Goal: Task Accomplishment & Management: Use online tool/utility

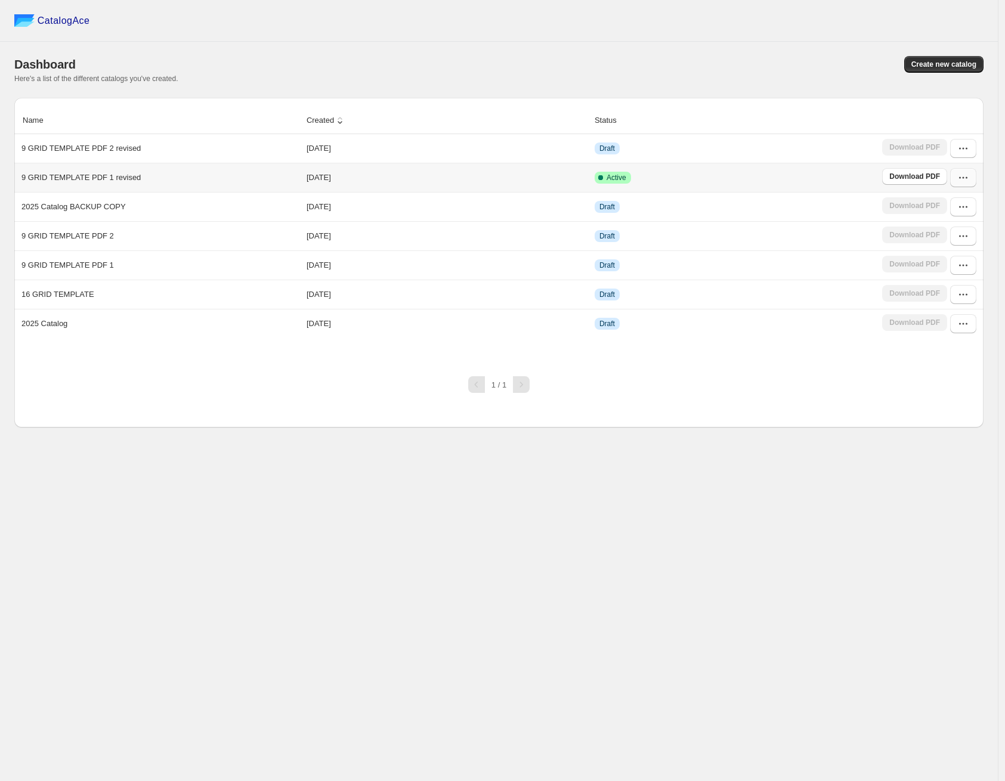
click at [967, 178] on icon "button" at bounding box center [963, 178] width 12 height 12
click at [949, 262] on span "Edit" at bounding box center [957, 265] width 61 height 12
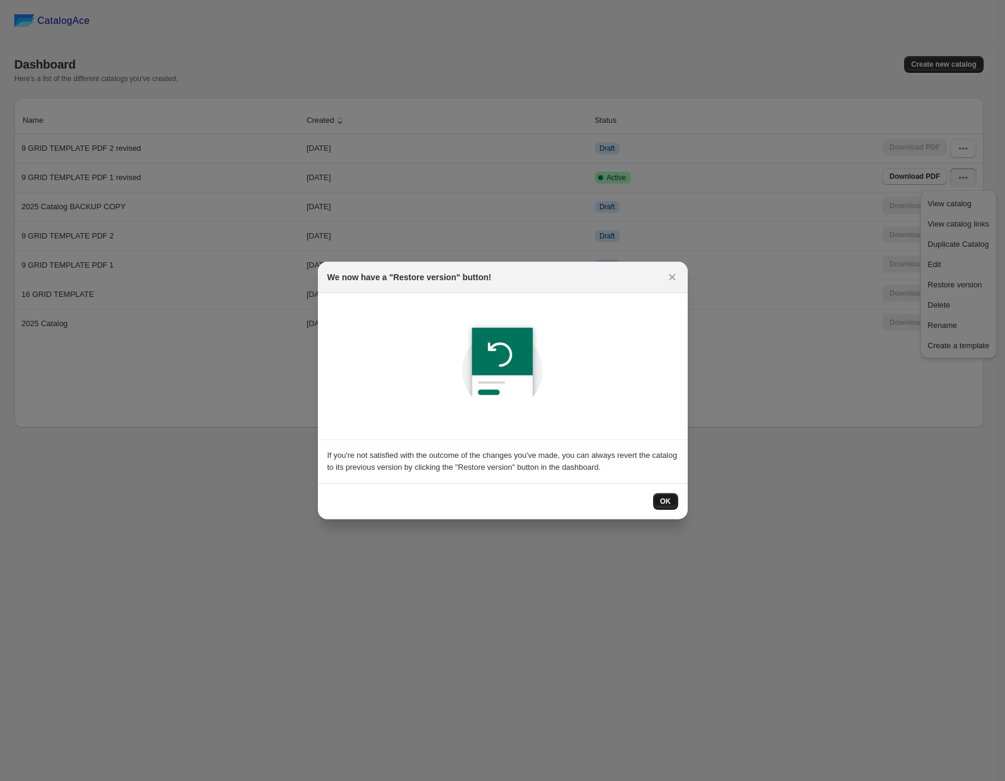
click at [661, 497] on span "OK" at bounding box center [665, 502] width 11 height 10
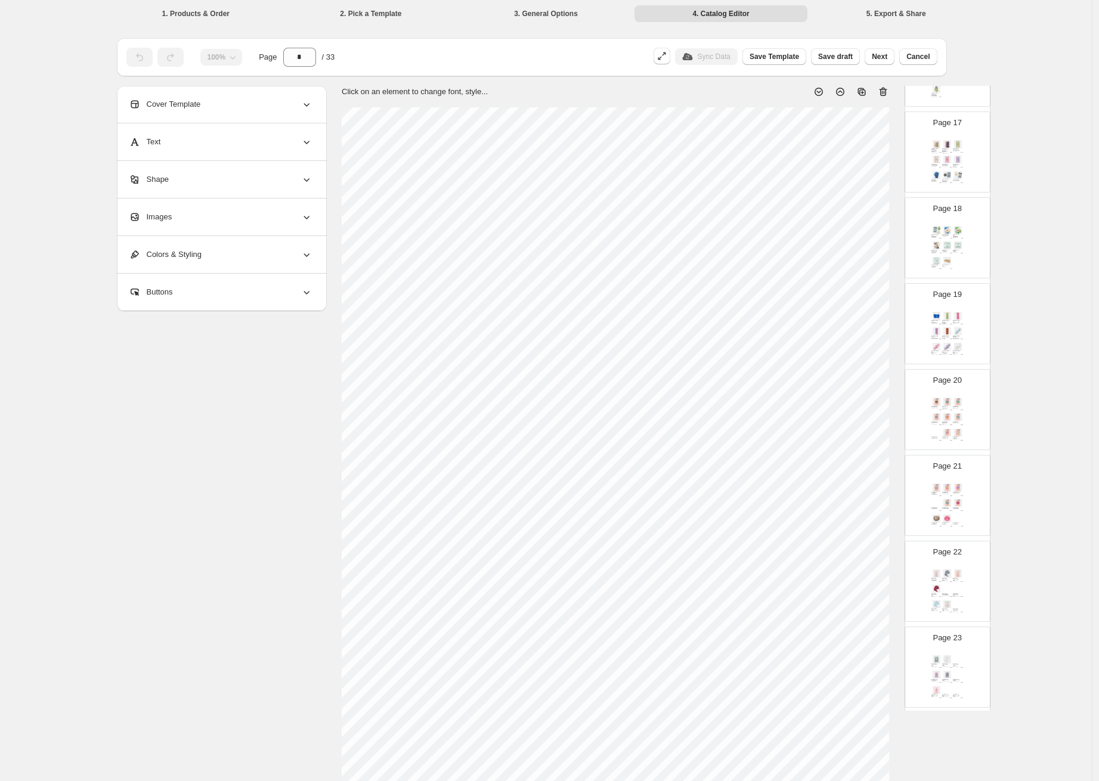
scroll to position [1575, 0]
click at [944, 407] on div "Spaahed Microfiber Hair Turban Towel - LAVENDER SKU: 71853-30 $ 5.25 Spaahed Mi…" at bounding box center [947, 418] width 35 height 49
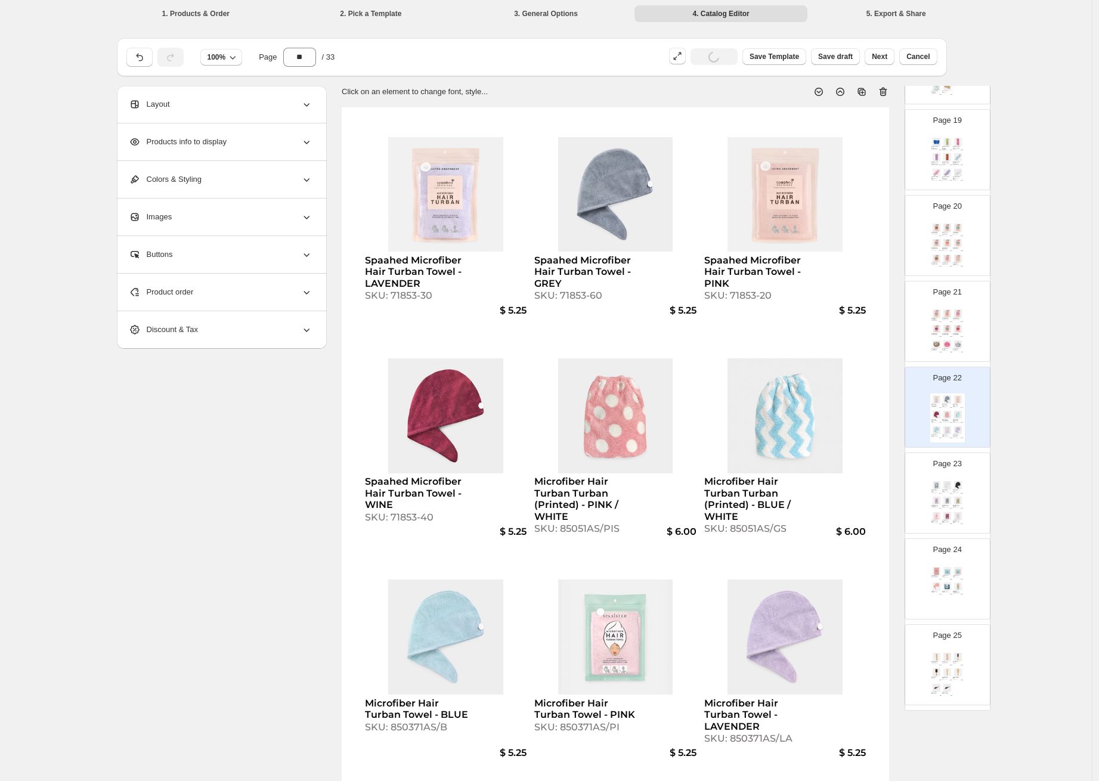
click at [948, 494] on div "Microfiber Hair Turban Towel - GREY SKU: 850371AS/GR $ 5.25 Microfiber Hair Tur…" at bounding box center [947, 503] width 35 height 49
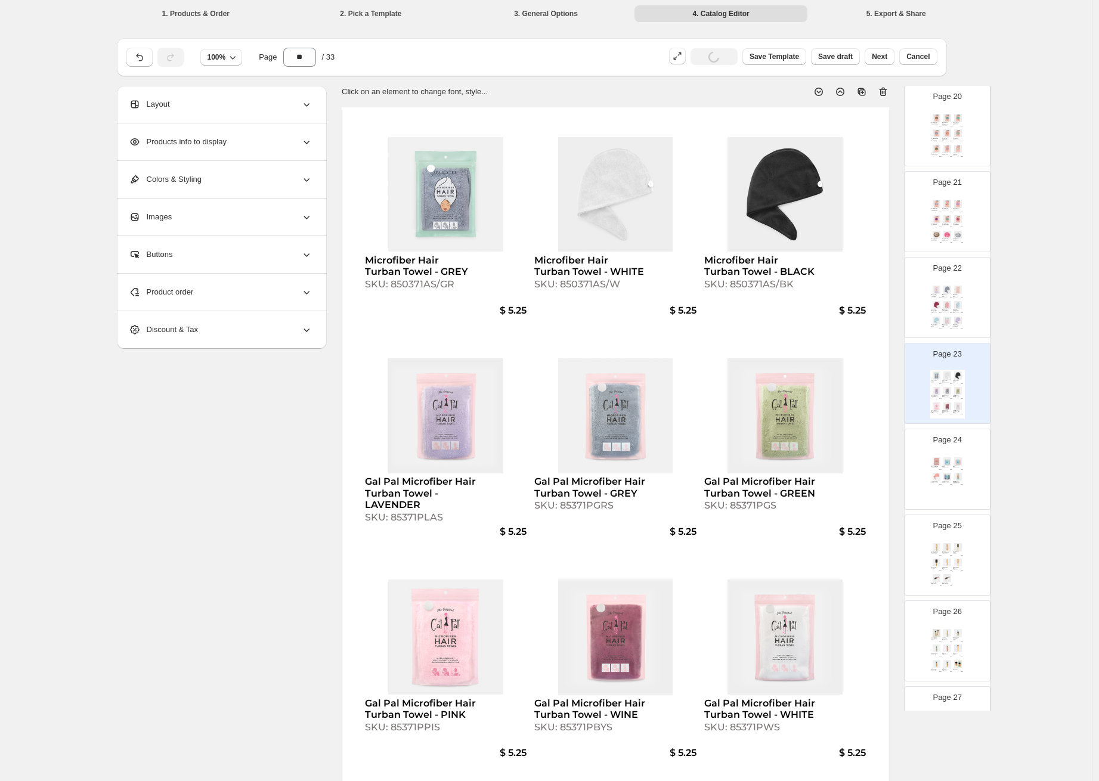
scroll to position [1731, 0]
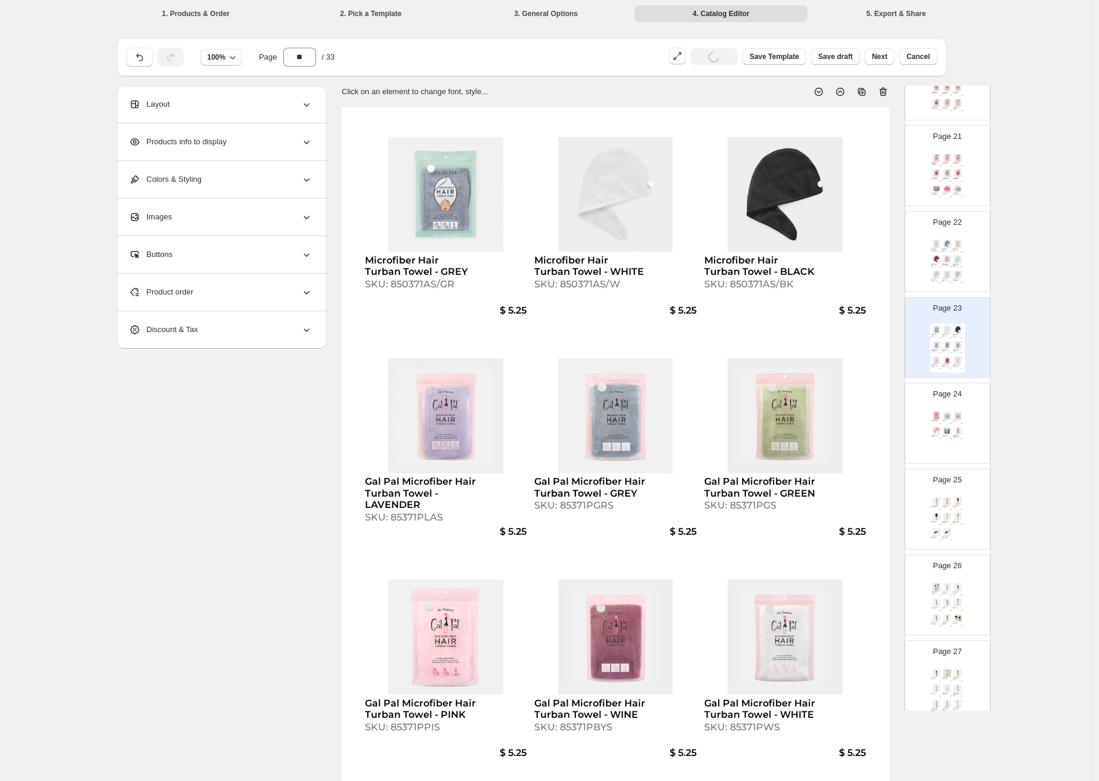
click at [953, 427] on img at bounding box center [958, 431] width 10 height 8
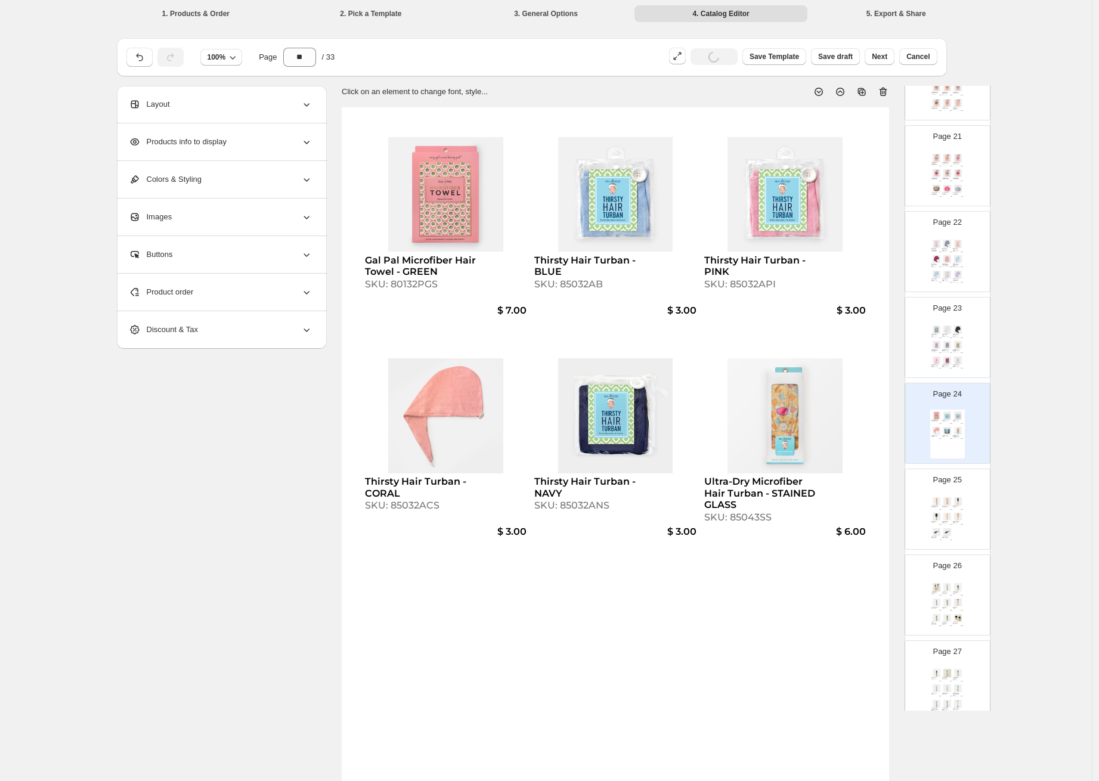
click at [957, 515] on img at bounding box center [958, 517] width 10 height 8
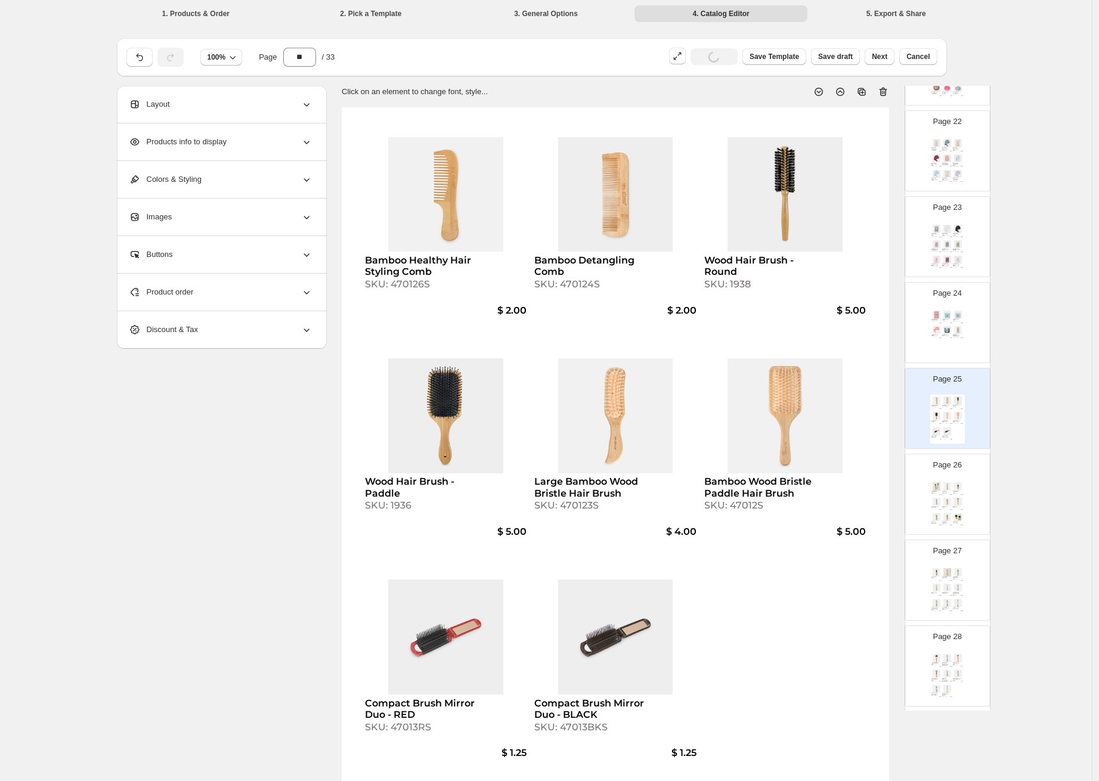
scroll to position [1960, 0]
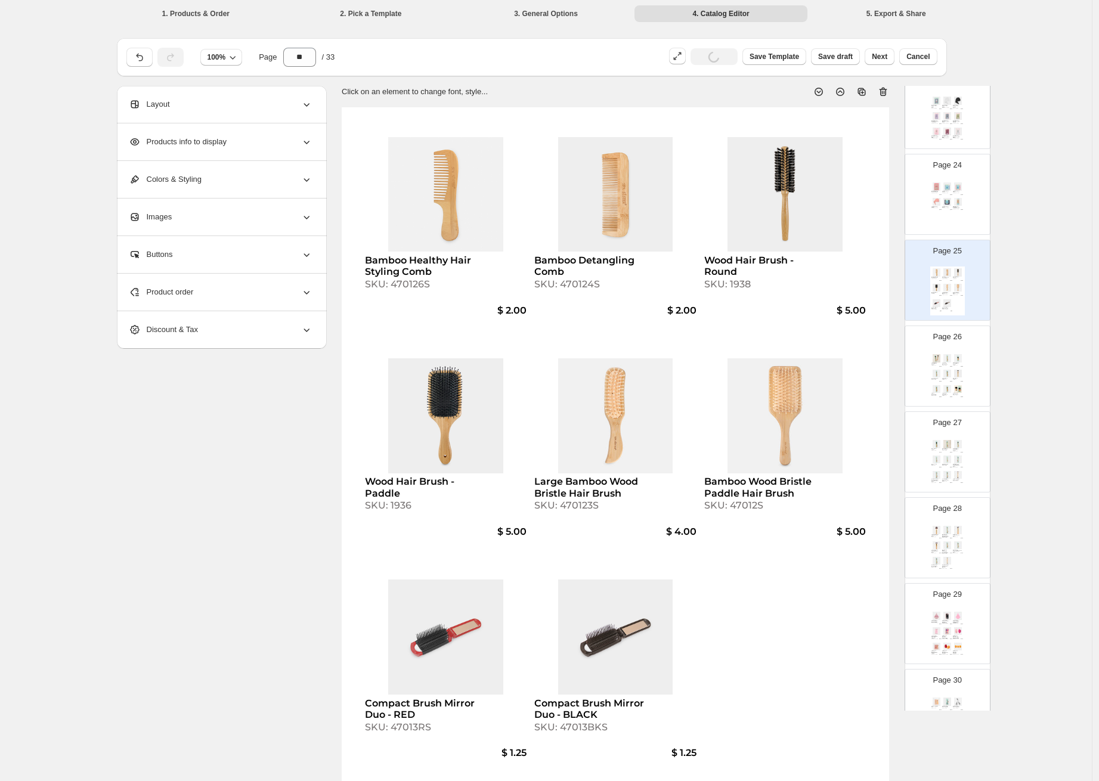
click at [948, 437] on div "Page 27 Bronzer Brush - Vegan SKU: 7025V $ 7.00 Domed Blush Brush - Vegan SKU: …" at bounding box center [942, 447] width 75 height 80
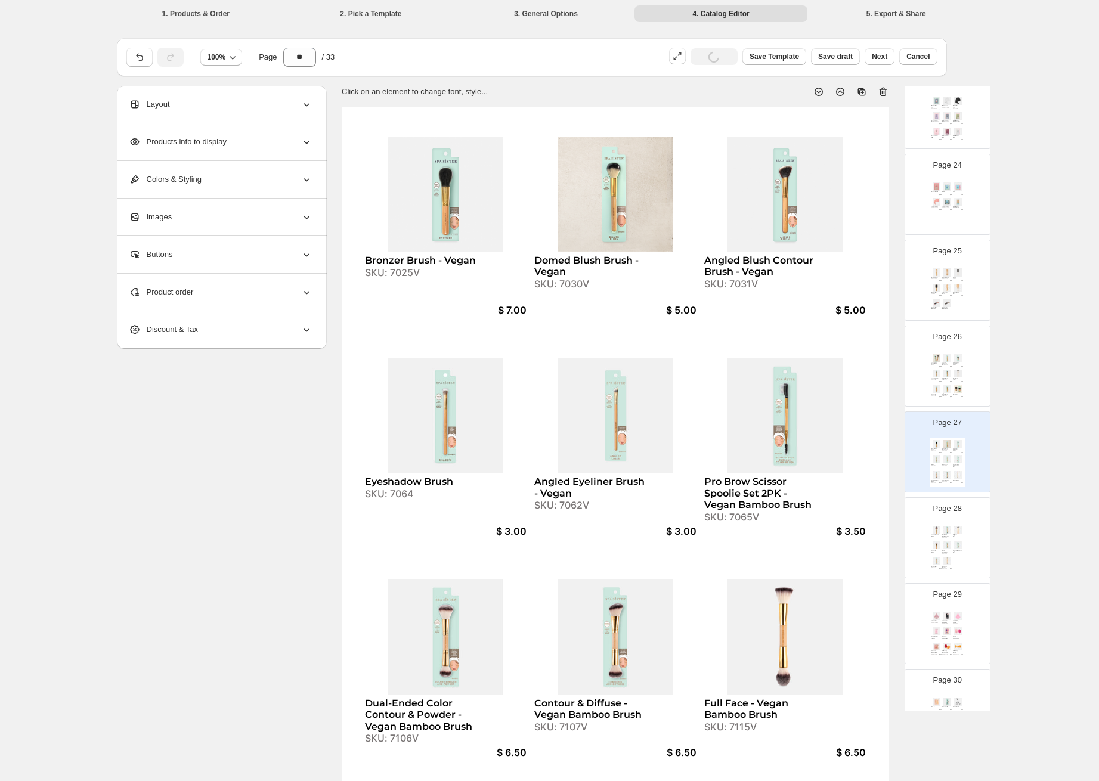
click at [958, 618] on img at bounding box center [958, 616] width 10 height 8
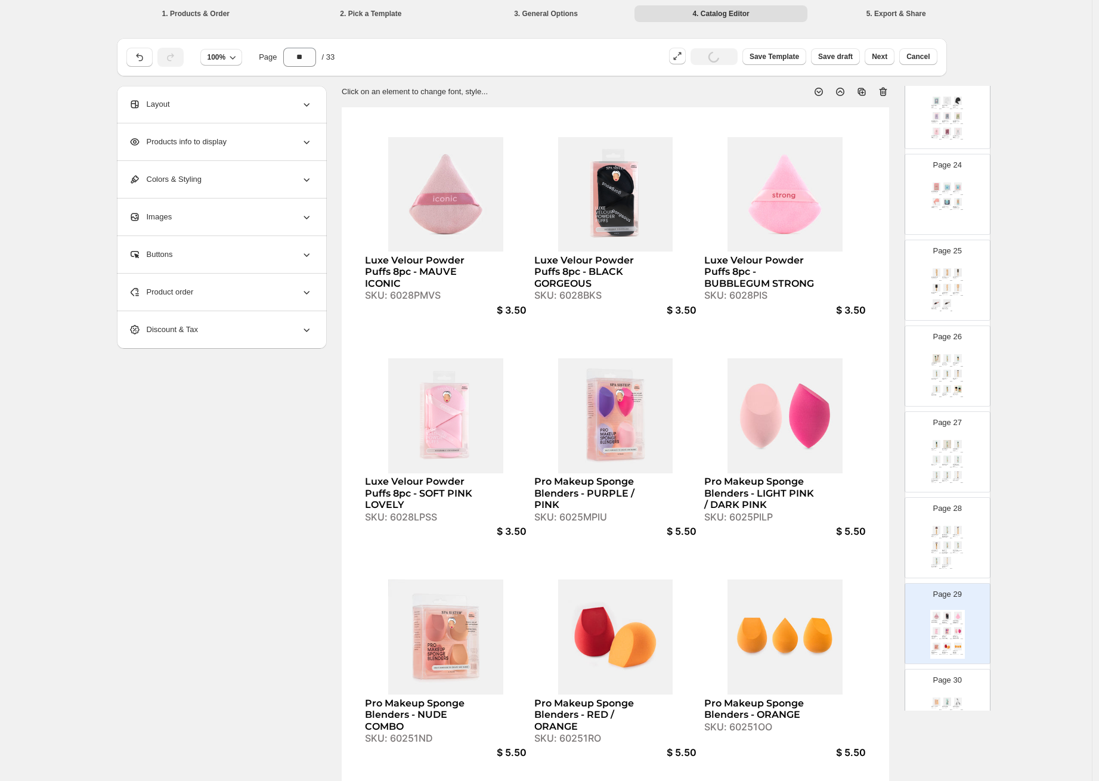
scroll to position [2288, 0]
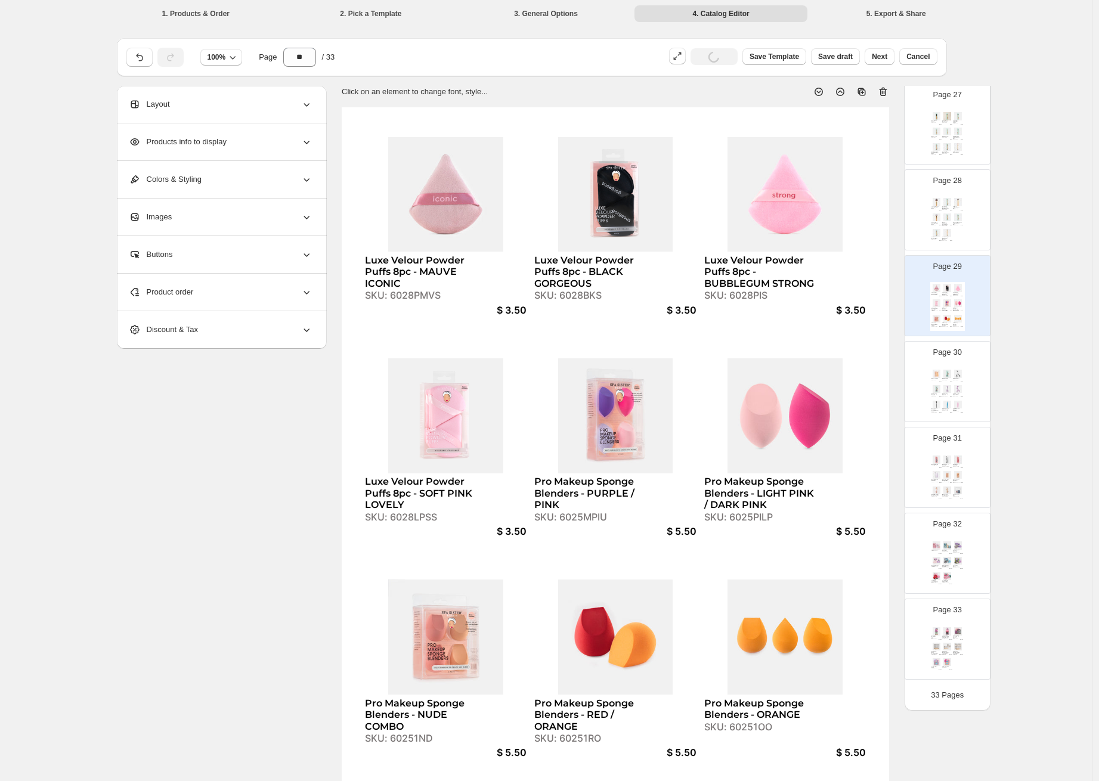
click at [937, 466] on div "SKU: 30225BS" at bounding box center [935, 466] width 7 height 1
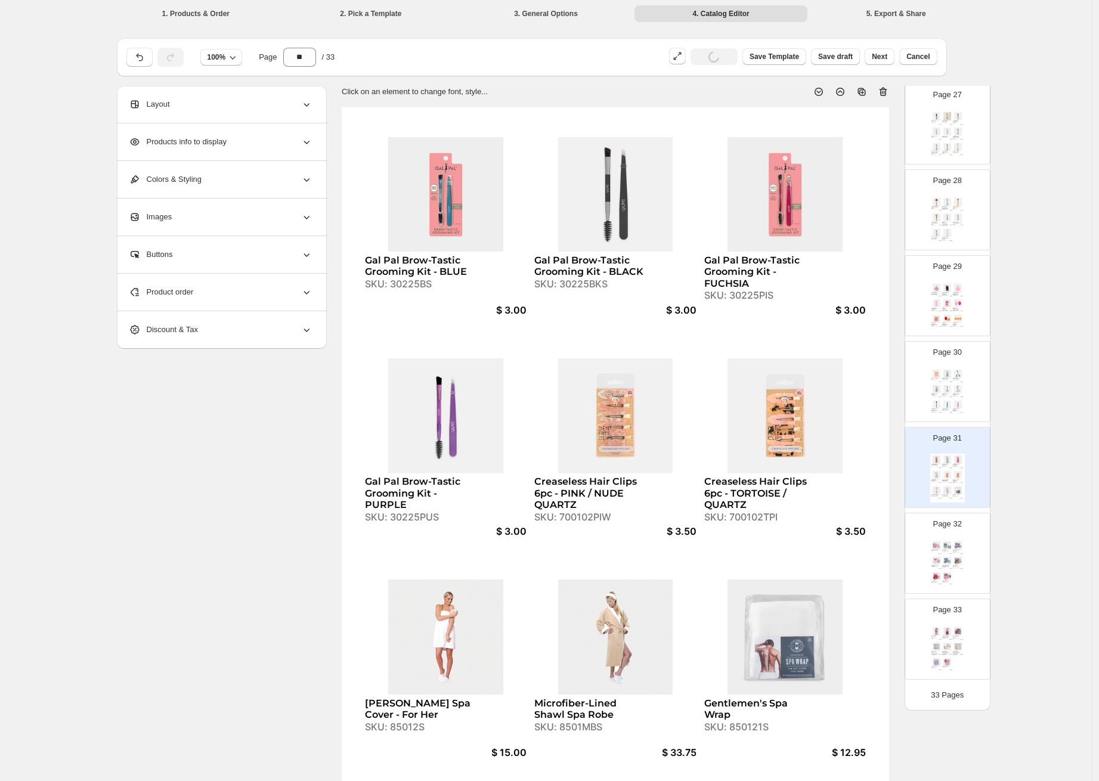
click at [954, 553] on div "Piggy Pamper Set SKU: 36006PIS $ 12.00 Head-to-Toe Pamper Set SKU: 36003BS $ 10…" at bounding box center [947, 564] width 35 height 49
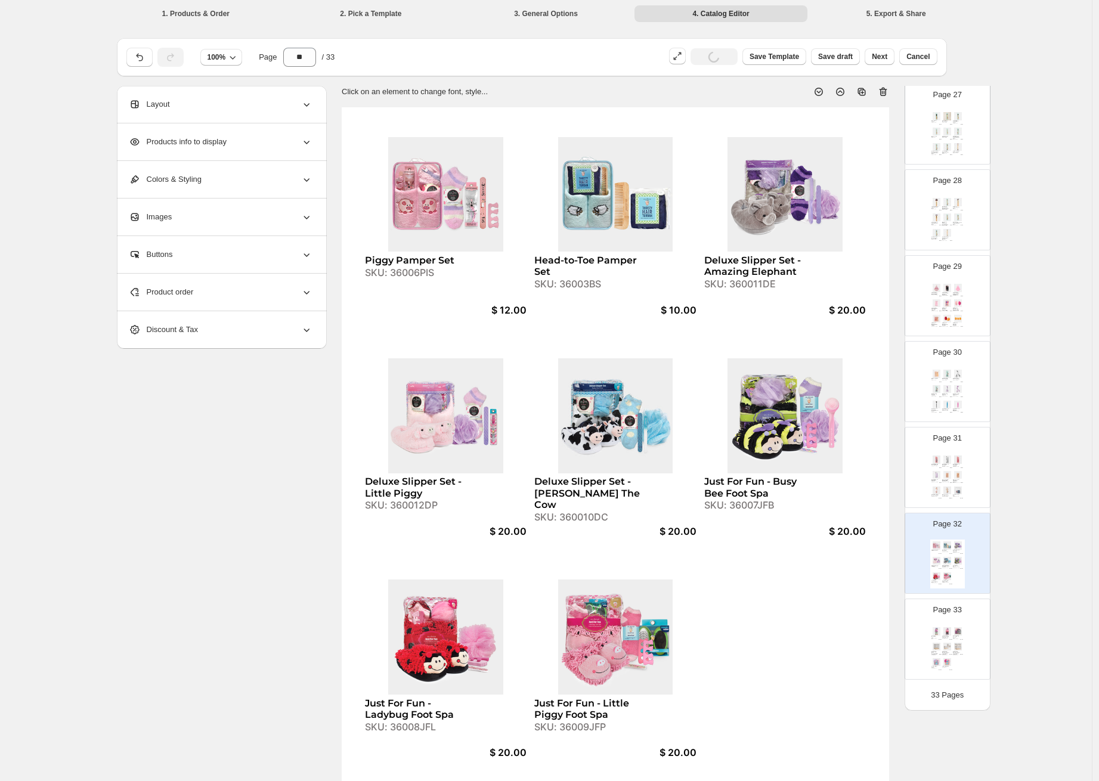
click at [952, 626] on div "Relaxation Basket Set SKU: WIRECLEAN-MVS $ 10.00 Love Your Soft Skin Chicken Wi…" at bounding box center [947, 650] width 35 height 49
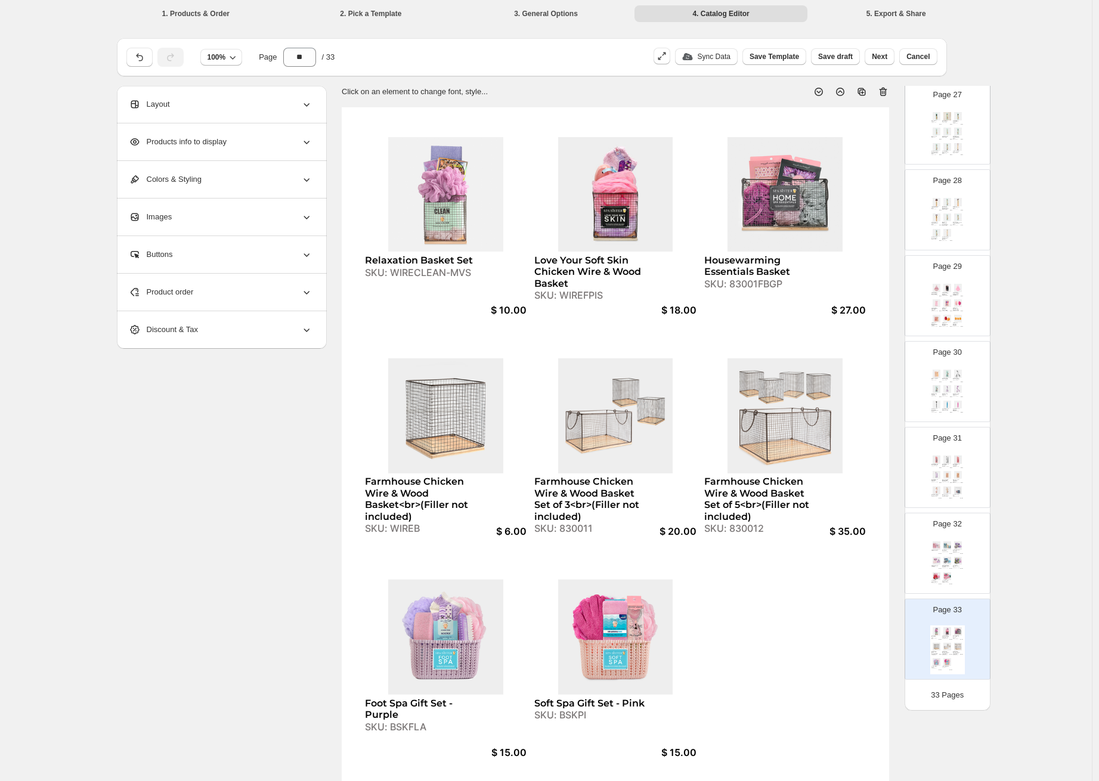
click at [953, 565] on div "Just For Fun - Busy Bee Foot Spa" at bounding box center [956, 566] width 7 height 2
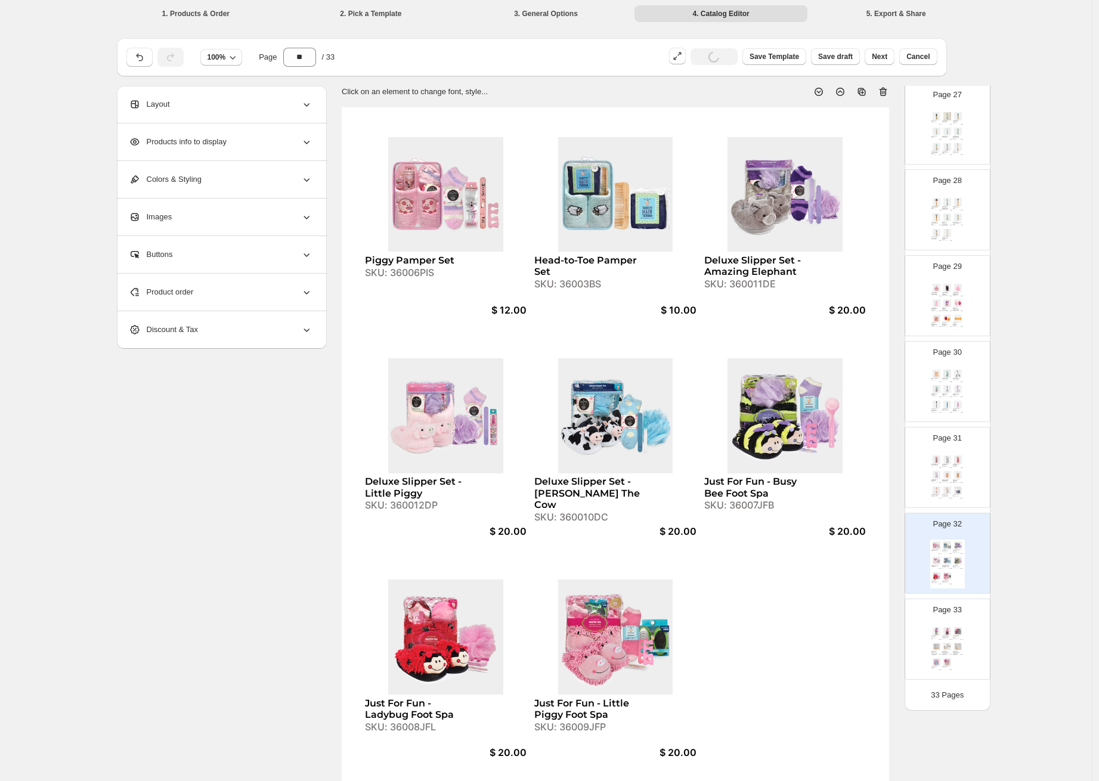
click at [933, 487] on img at bounding box center [937, 491] width 10 height 8
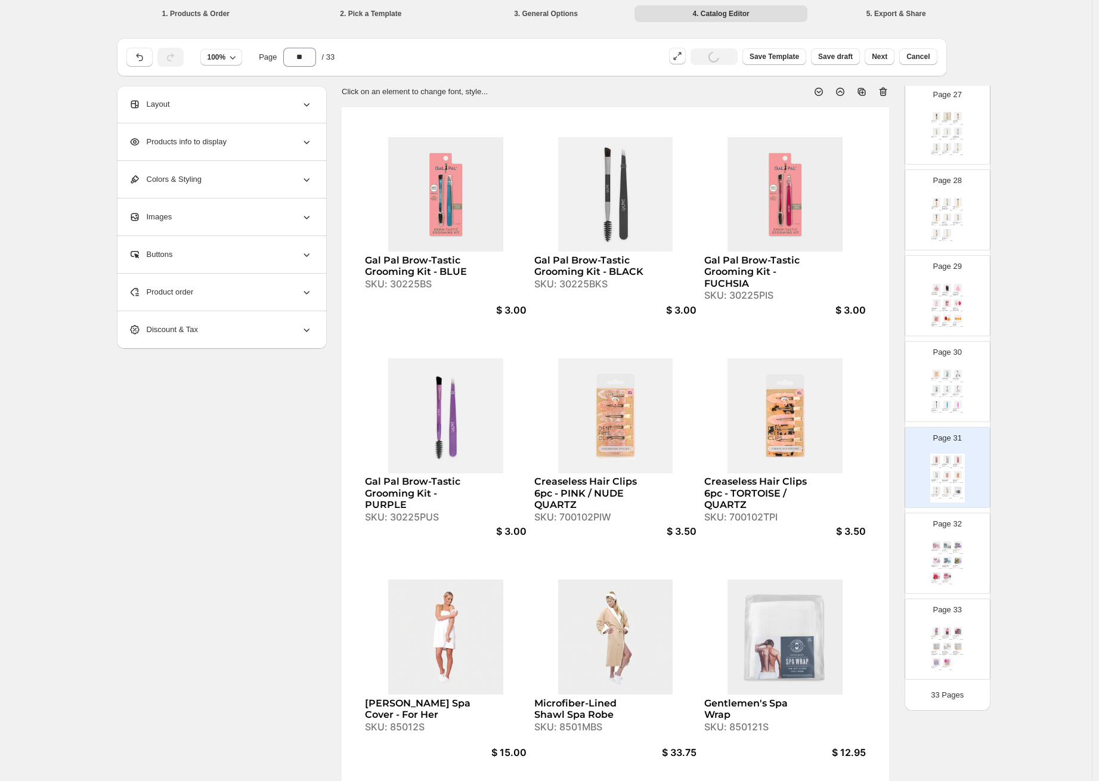
click at [933, 550] on div "SKU: 36006PIS" at bounding box center [935, 550] width 7 height 1
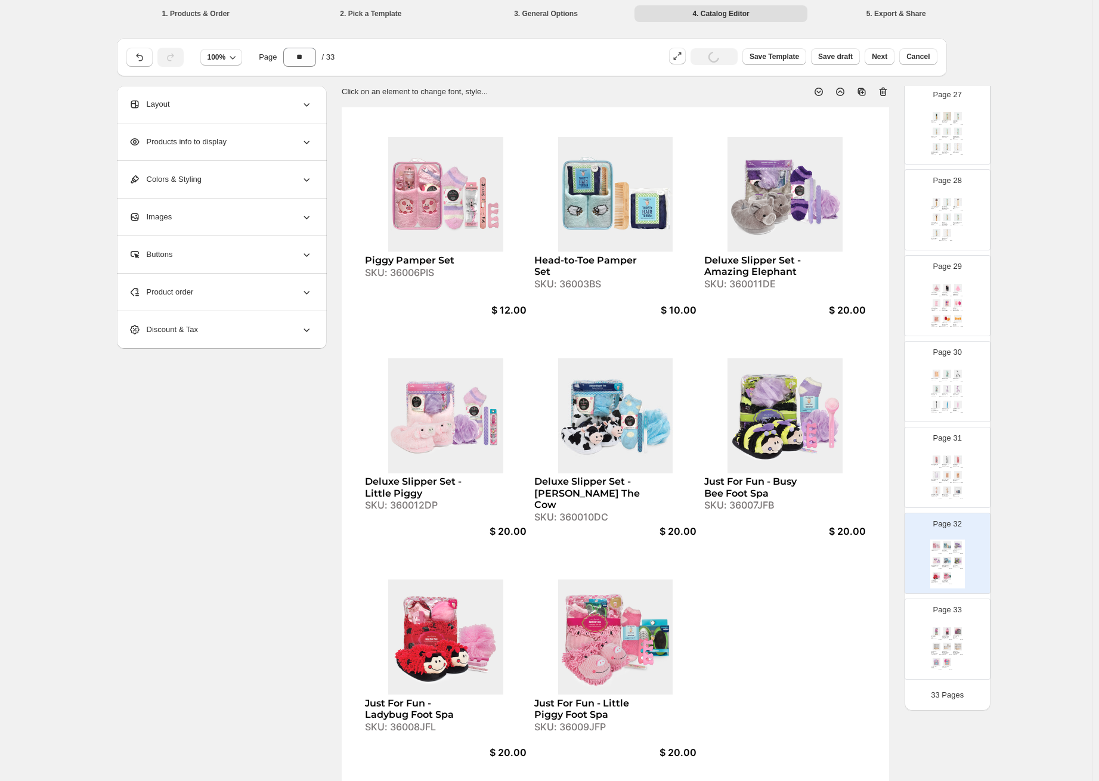
click at [945, 623] on div "Page 33 Relaxation Basket Set SKU: WIRECLEAN-MVS $ 10.00 Love Your Soft Skin Ch…" at bounding box center [942, 635] width 75 height 80
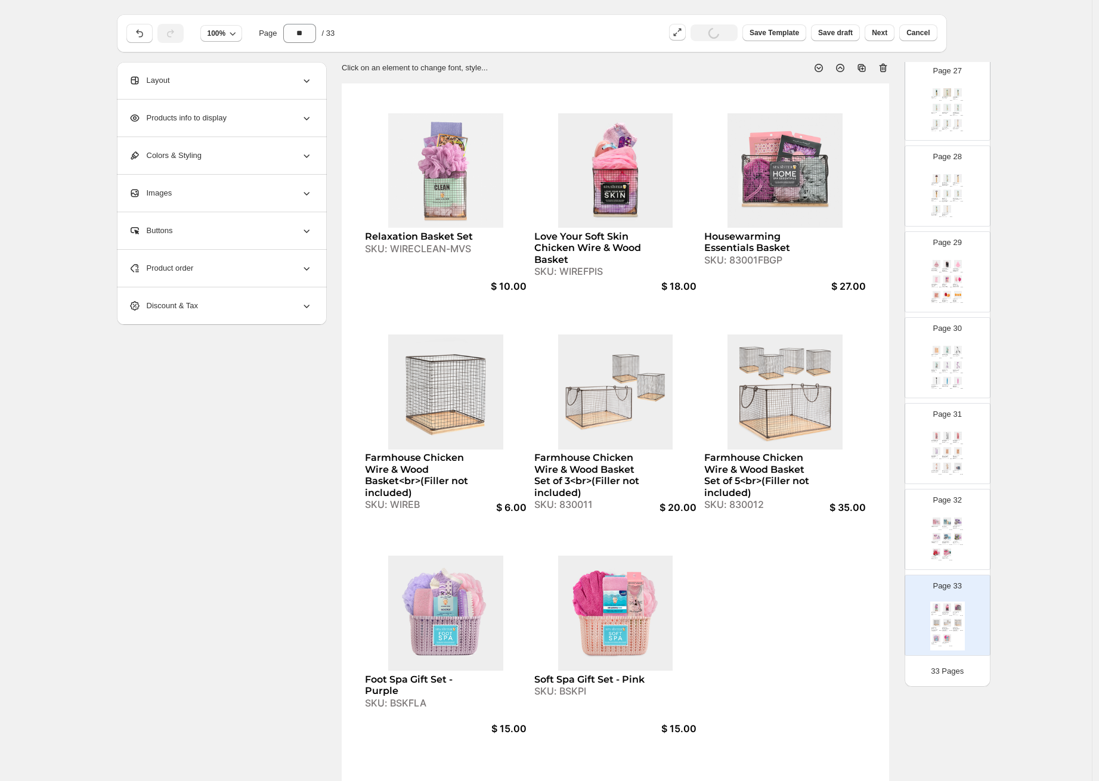
scroll to position [83, 0]
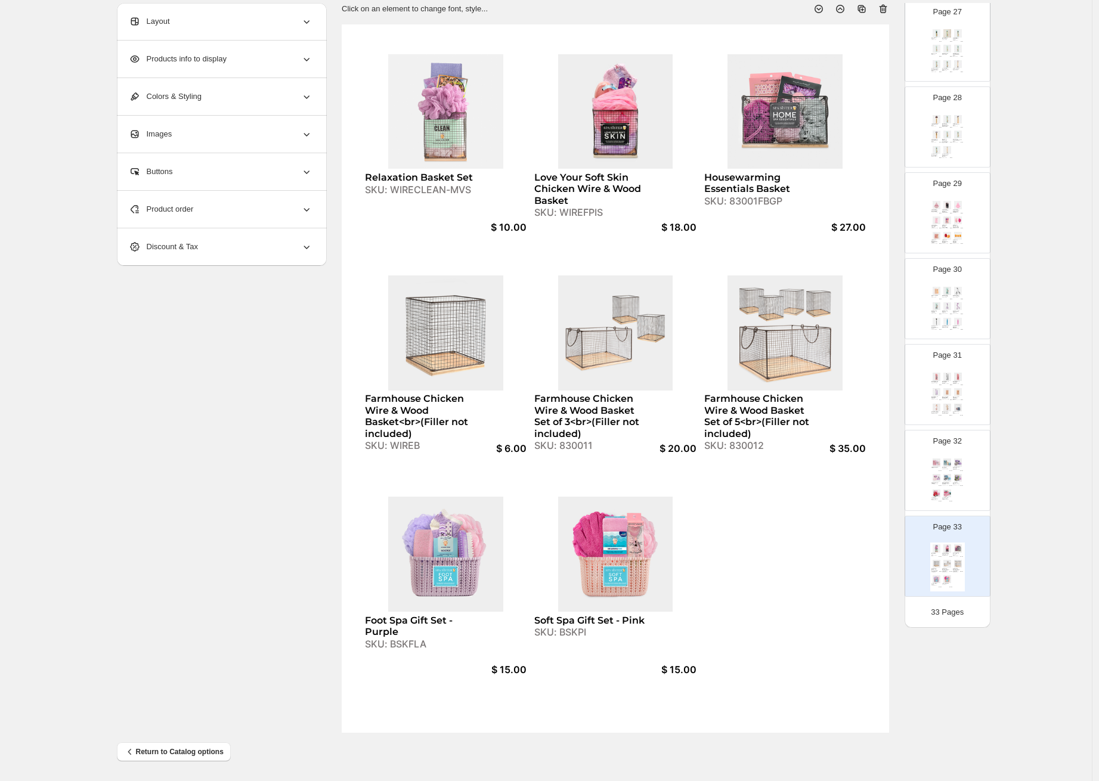
click at [239, 221] on div "Product order" at bounding box center [221, 209] width 184 height 37
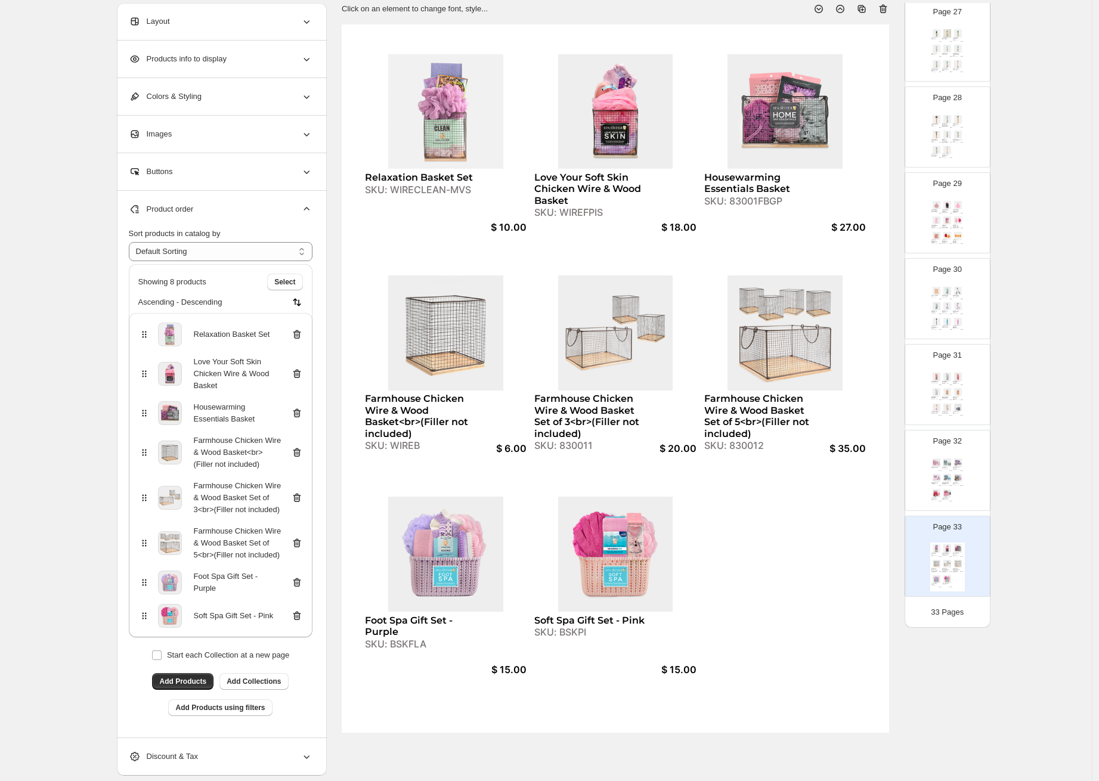
click at [300, 336] on icon at bounding box center [297, 335] width 12 height 12
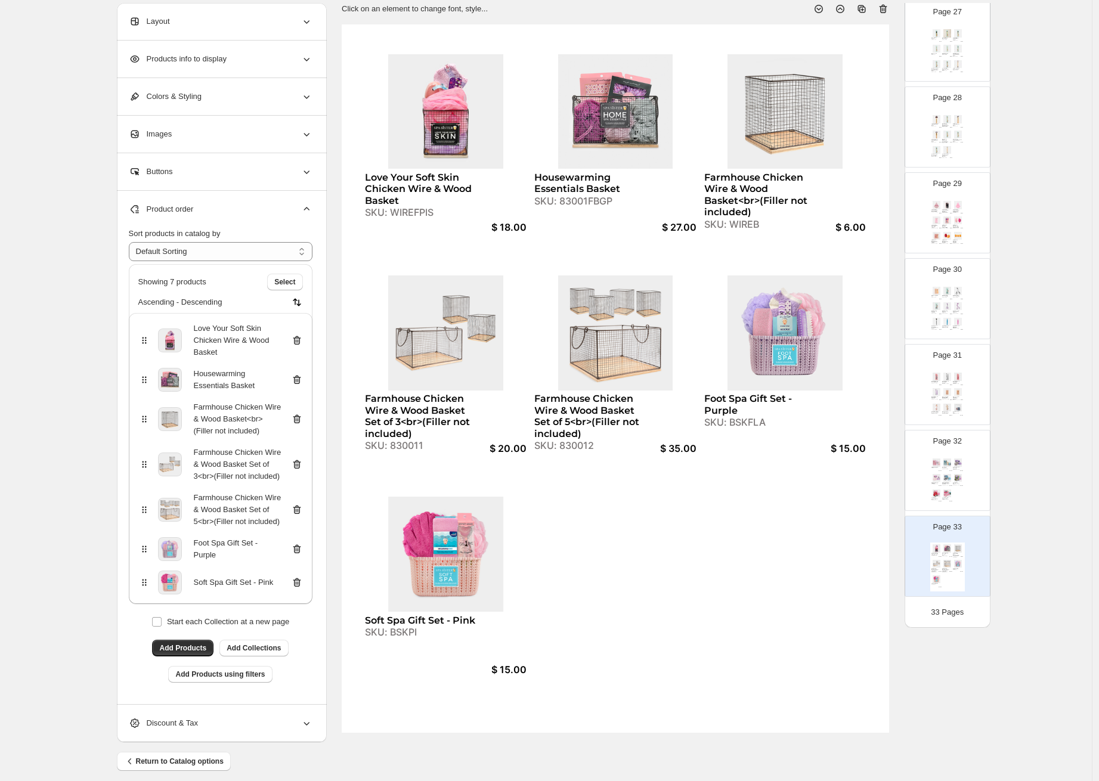
click at [300, 336] on icon at bounding box center [297, 340] width 8 height 9
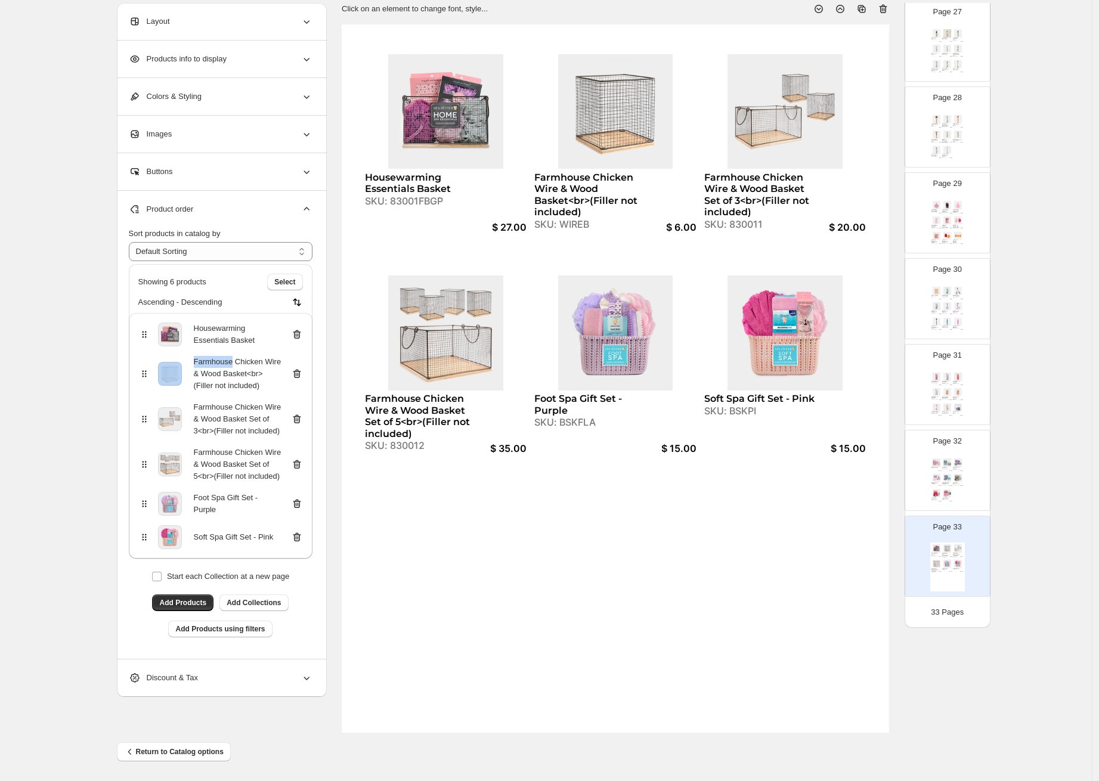
click at [300, 336] on icon at bounding box center [297, 335] width 12 height 12
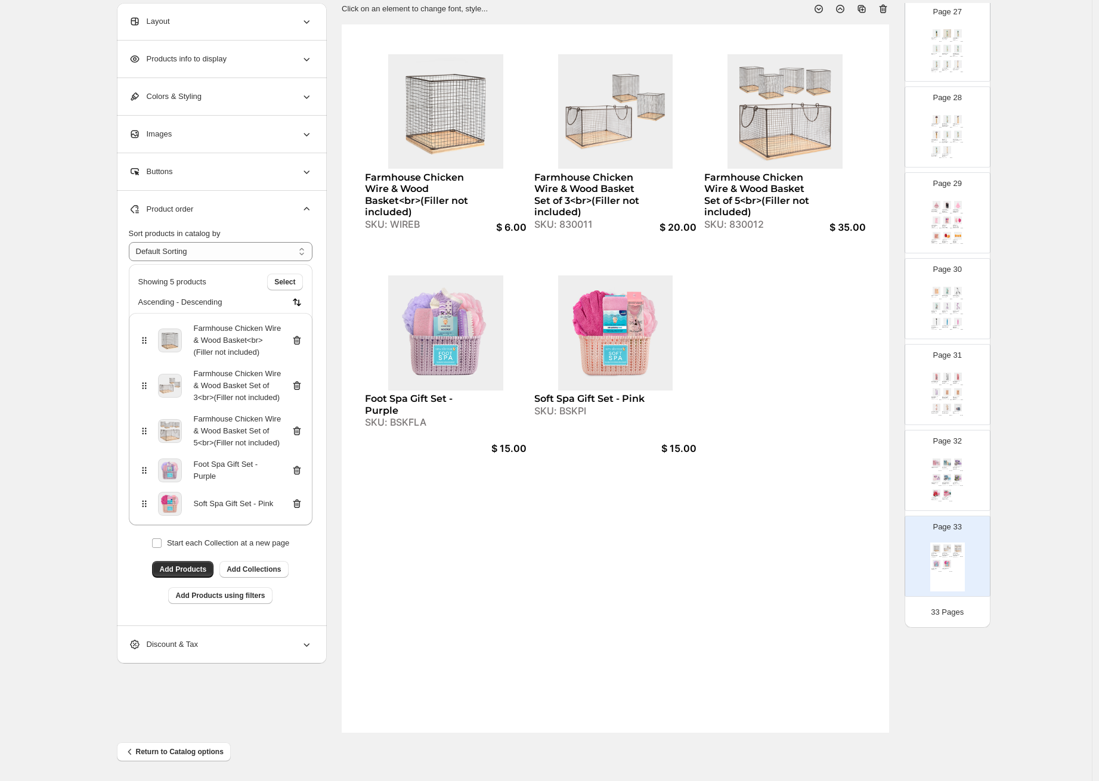
click at [300, 336] on div "Farmhouse Chicken Wire & Wood Basket<br>(Filler not included)" at bounding box center [220, 341] width 165 height 36
click at [302, 346] on icon at bounding box center [297, 341] width 12 height 12
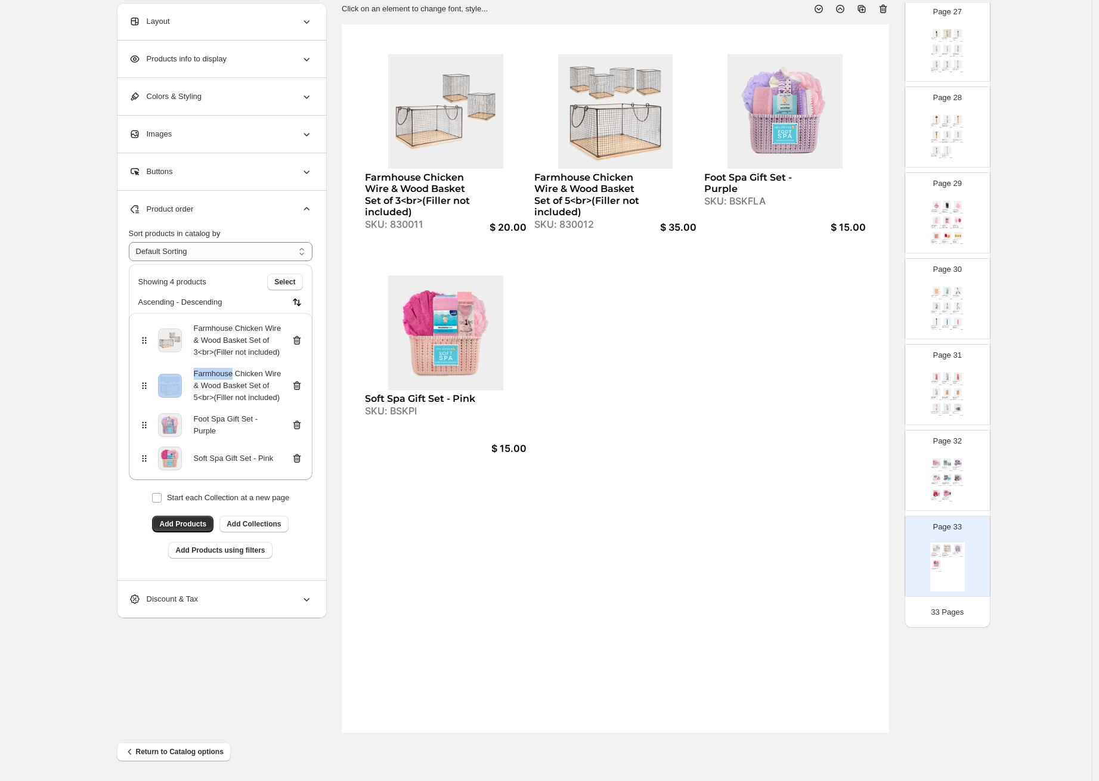
click at [302, 346] on icon at bounding box center [297, 341] width 12 height 12
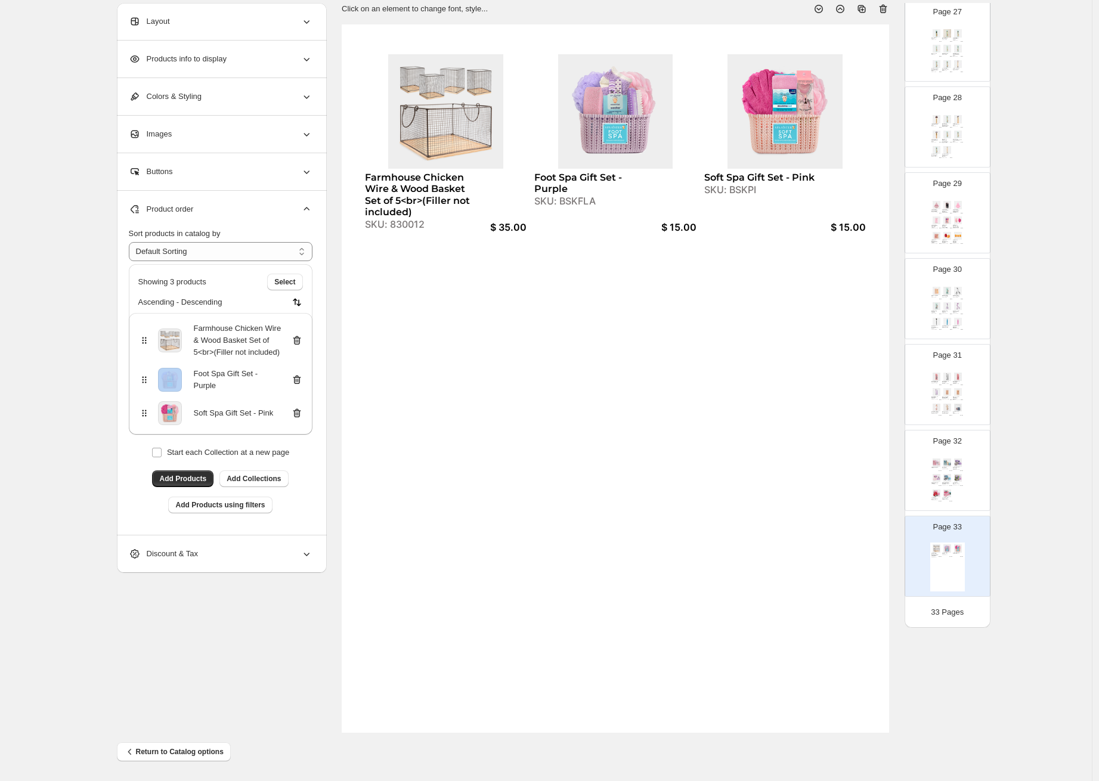
click at [302, 346] on icon at bounding box center [297, 341] width 12 height 12
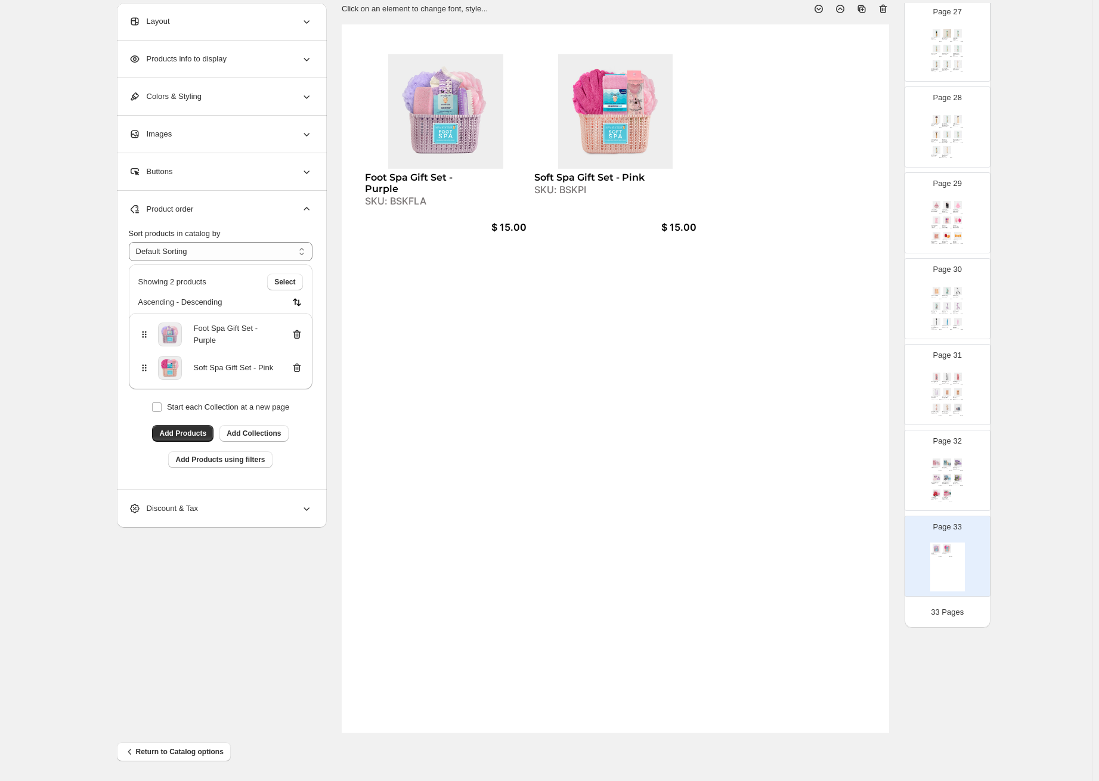
click at [398, 202] on div "SKU: BSKFLA" at bounding box center [421, 201] width 112 height 11
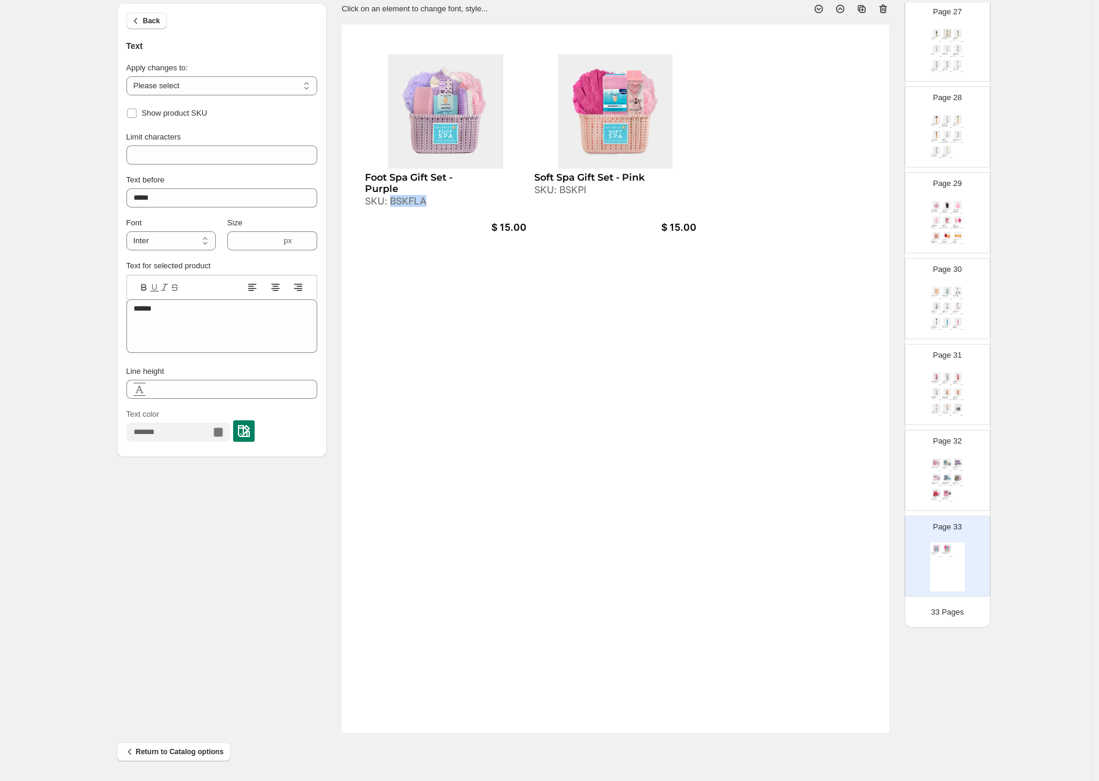
click at [398, 202] on div "SKU: BSKFLA" at bounding box center [421, 201] width 112 height 11
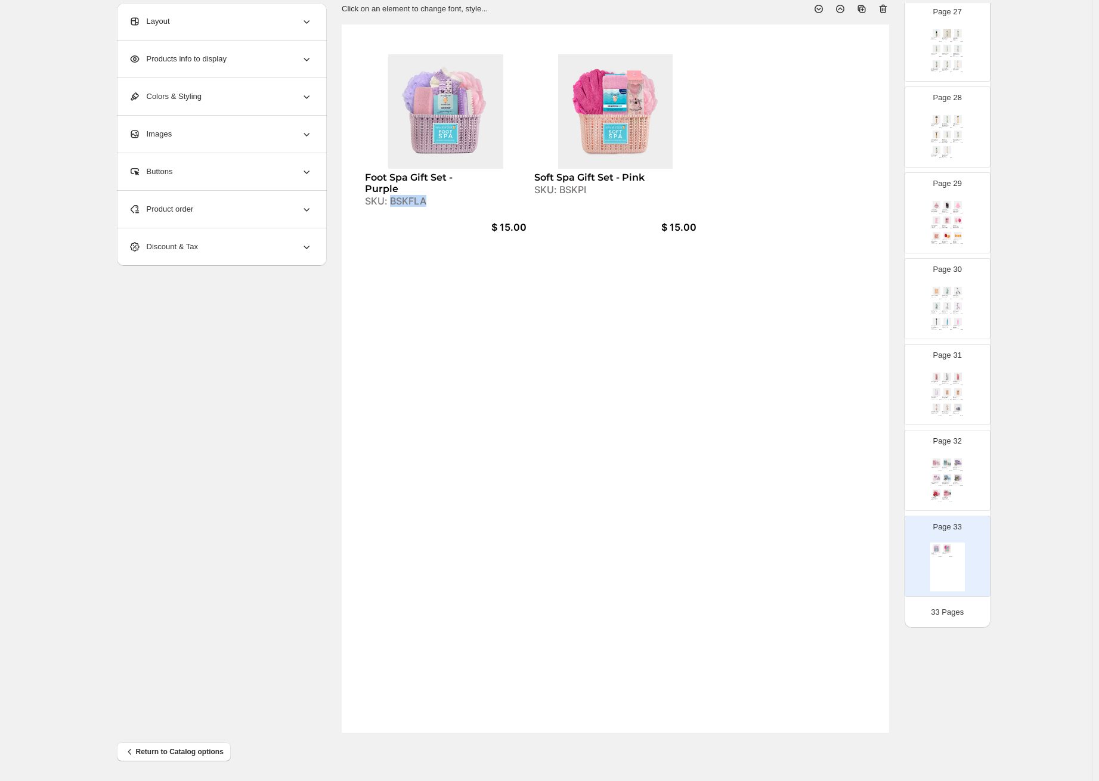
copy div "BSKFLA"
click at [584, 189] on div "SKU: BSKPI" at bounding box center [590, 189] width 112 height 11
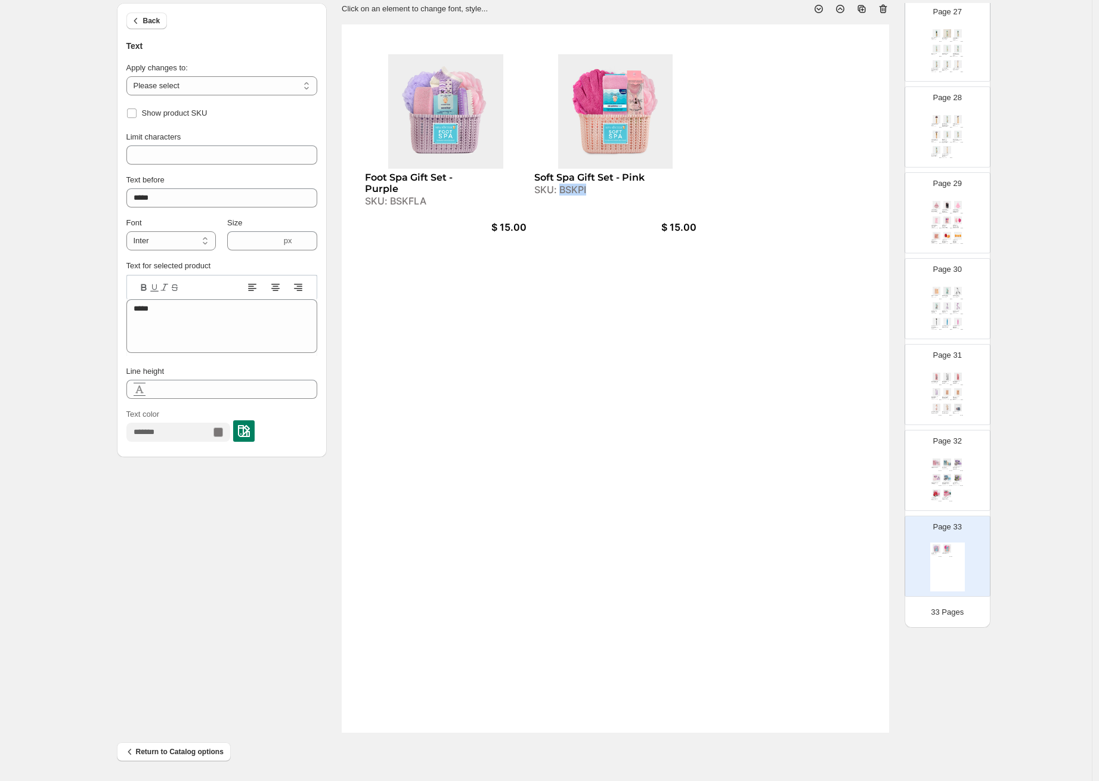
click at [584, 189] on div "SKU: BSKPI" at bounding box center [590, 189] width 112 height 11
copy div "BSKPI"
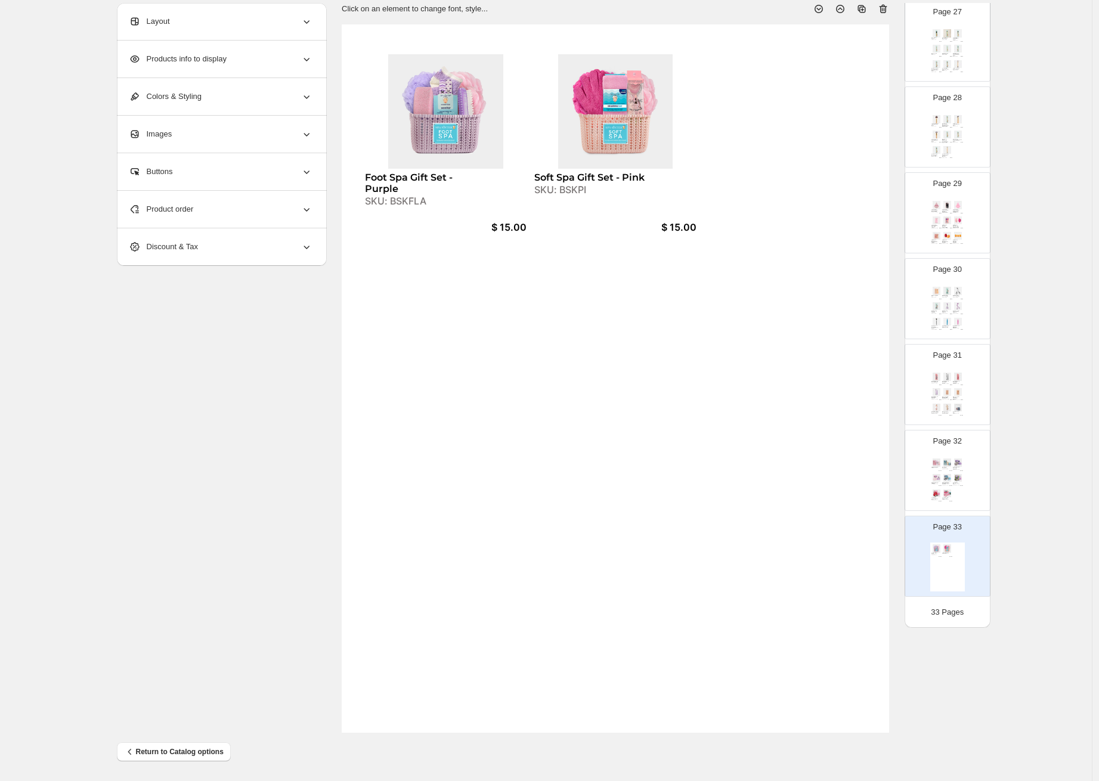
click at [889, 13] on icon at bounding box center [883, 9] width 12 height 12
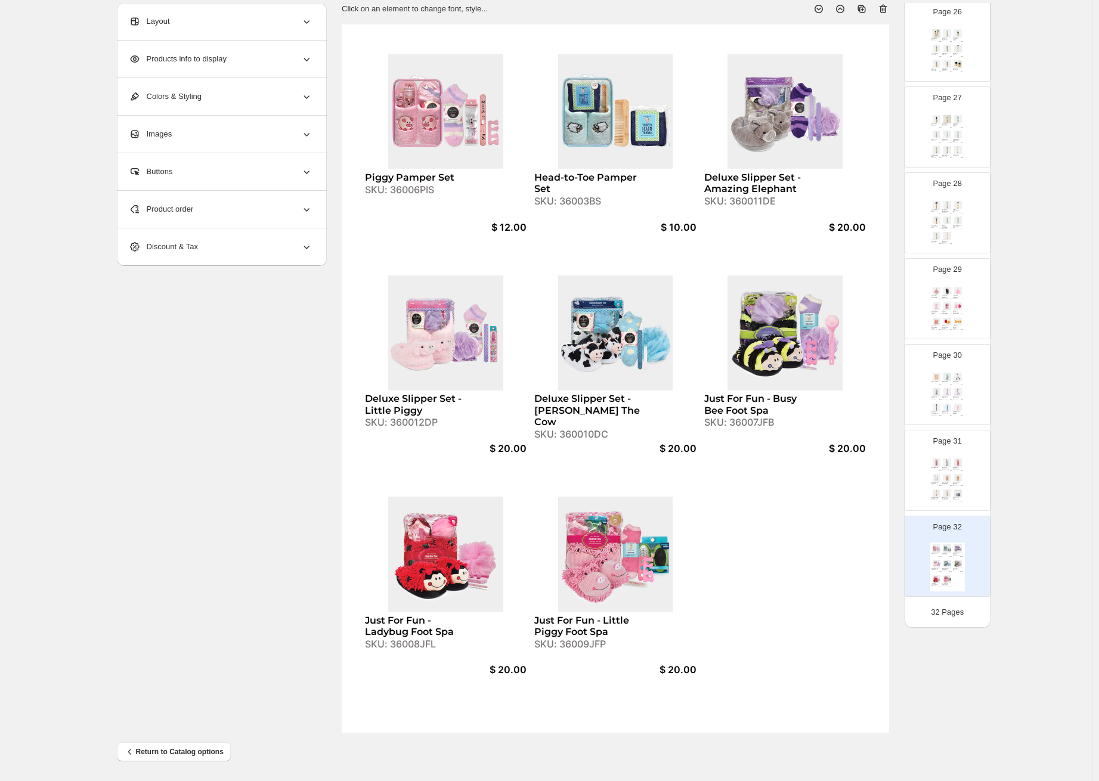
click at [947, 400] on div "Pro Shaping Brow Duo SKU: 7201V $ 5.00 Brow Grooming Scissors - BLUE SKU: 516BS…" at bounding box center [947, 395] width 35 height 49
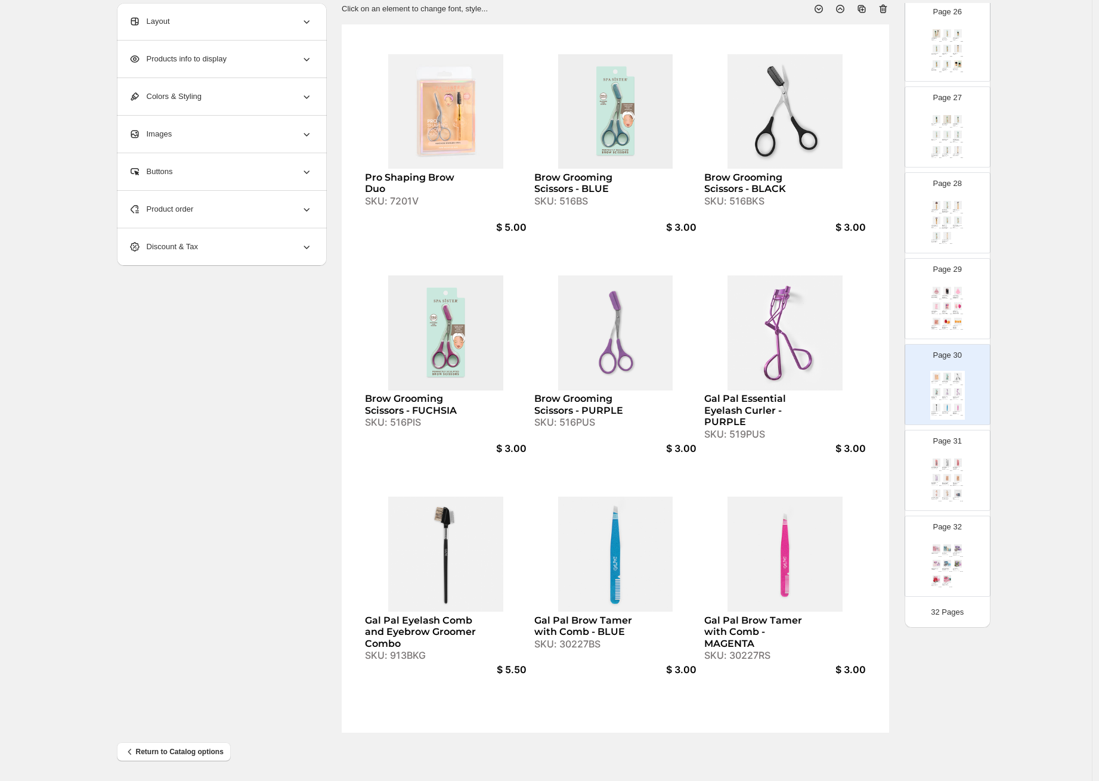
click at [940, 466] on div "Gal Pal Brow-Tastic Grooming Kit - BLUE SKU: 30225BS $ 3.00 Gal Pal Brow-Tastic…" at bounding box center [947, 481] width 35 height 49
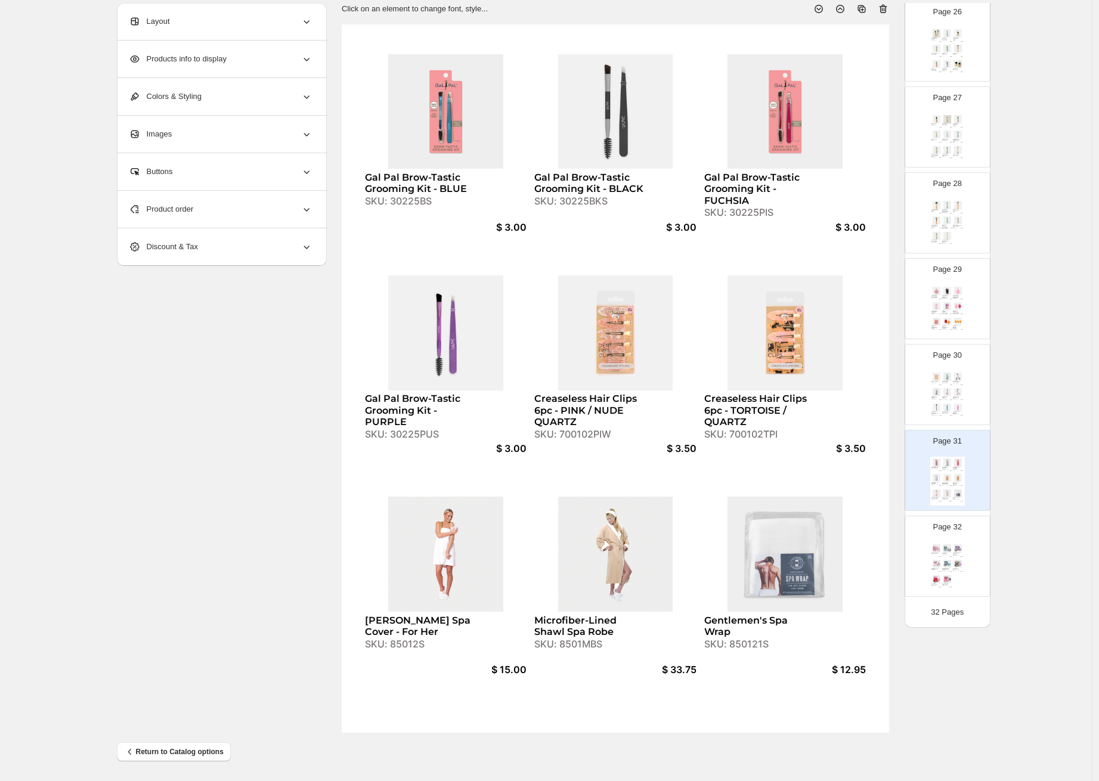
click at [942, 559] on div "Piggy Pamper Set SKU: 36006PIS $ 12.00 Head-to-Toe Pamper Set SKU: 36003BS $ 10…" at bounding box center [947, 567] width 35 height 49
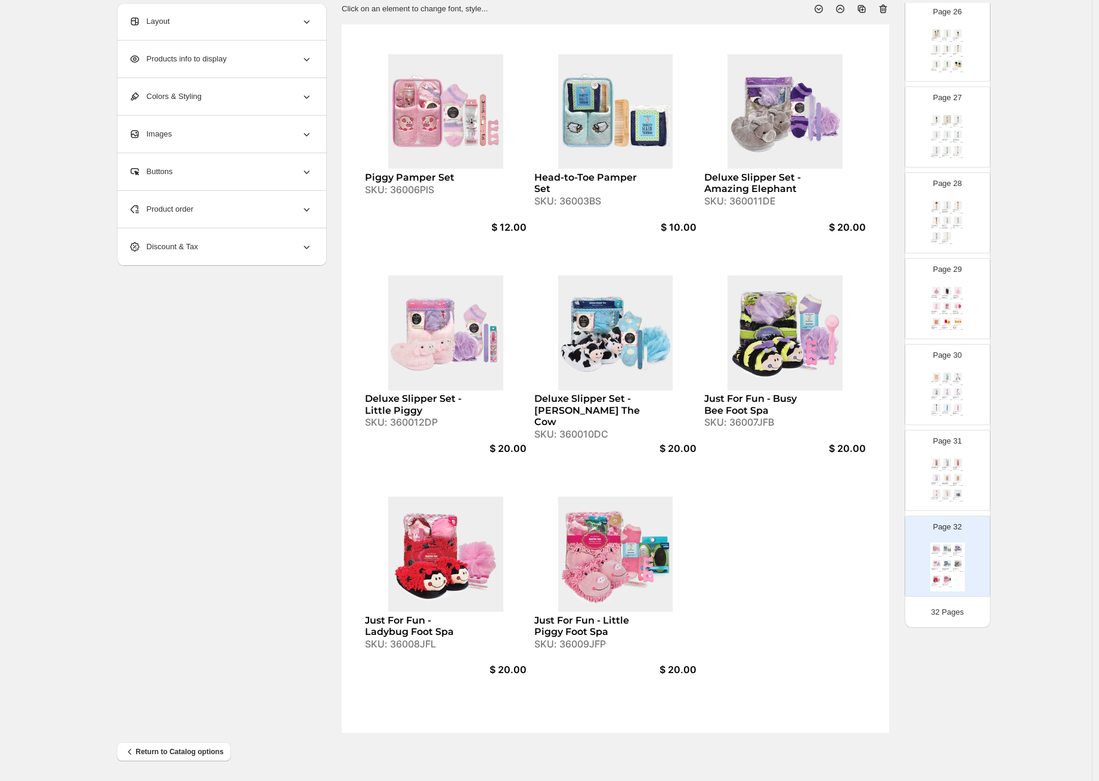
click at [949, 464] on img at bounding box center [947, 463] width 10 height 8
type input "**"
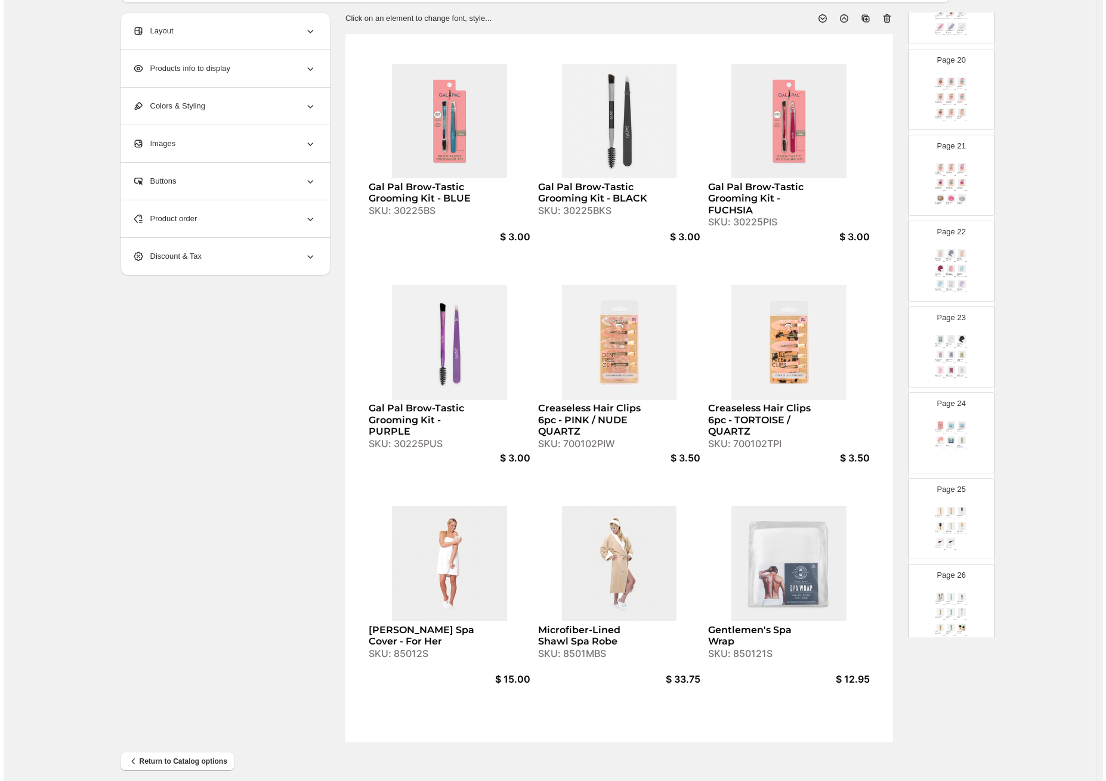
scroll to position [0, 0]
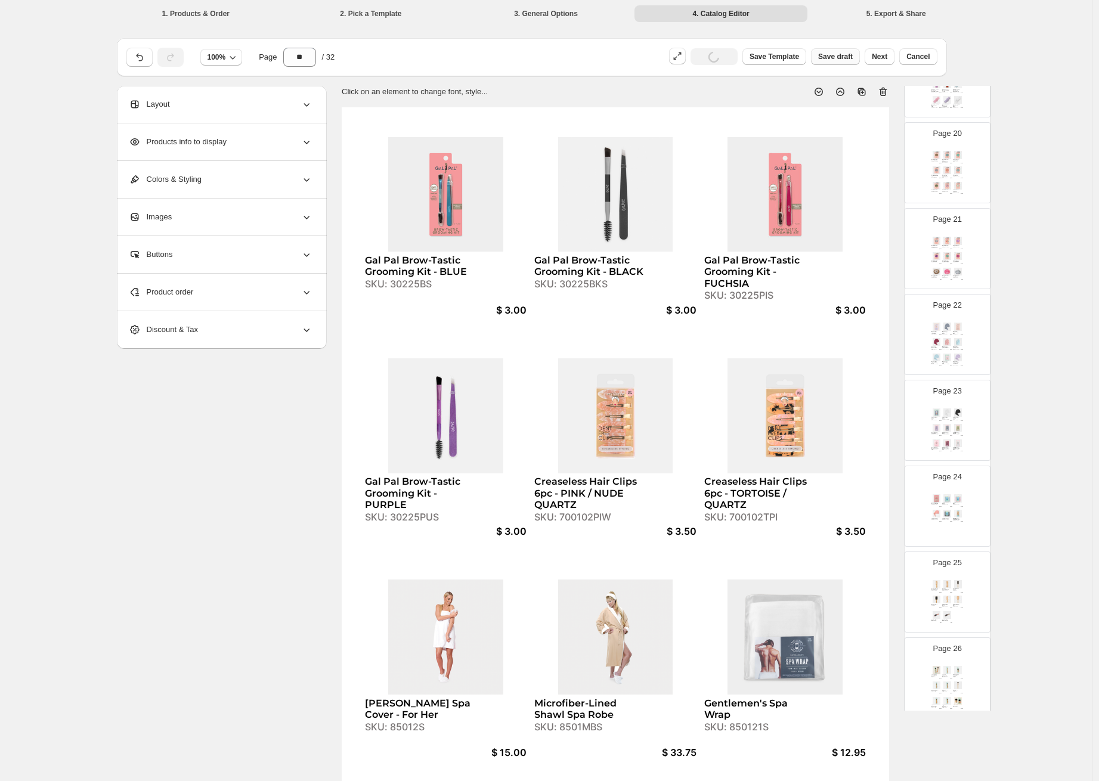
click at [845, 56] on span "Save draft" at bounding box center [835, 57] width 35 height 10
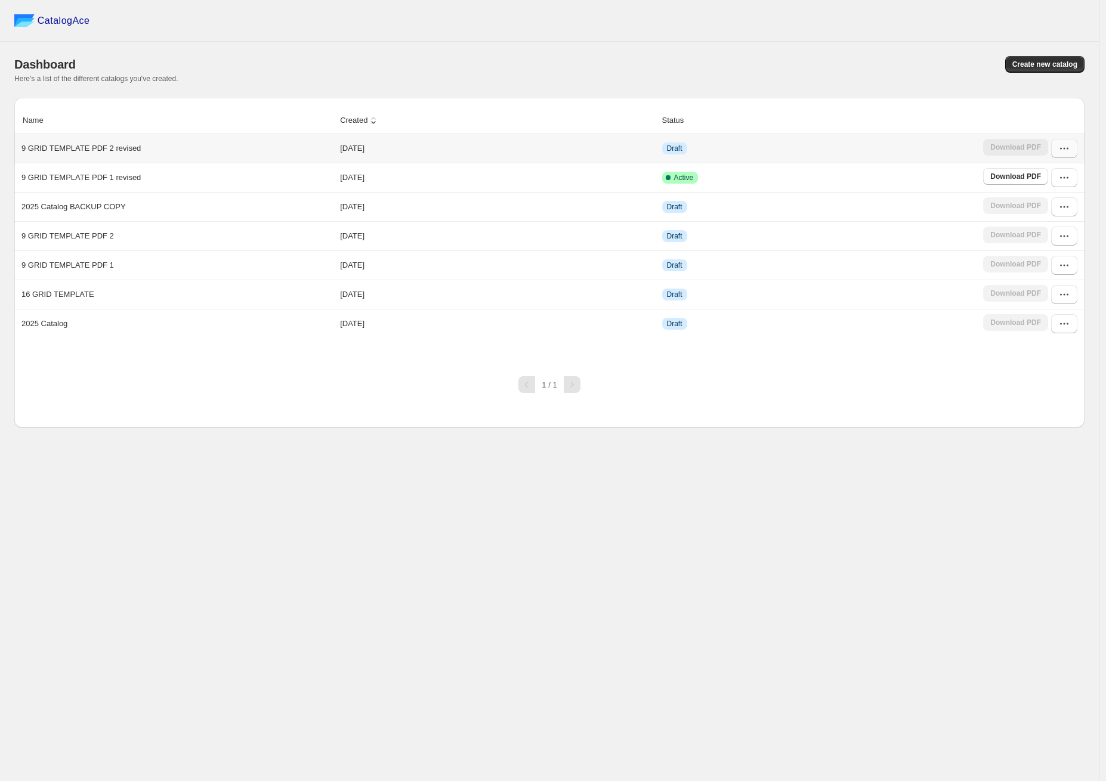
click at [1061, 150] on icon "button" at bounding box center [1064, 149] width 12 height 12
click at [1035, 237] on span "Edit" at bounding box center [1034, 235] width 13 height 9
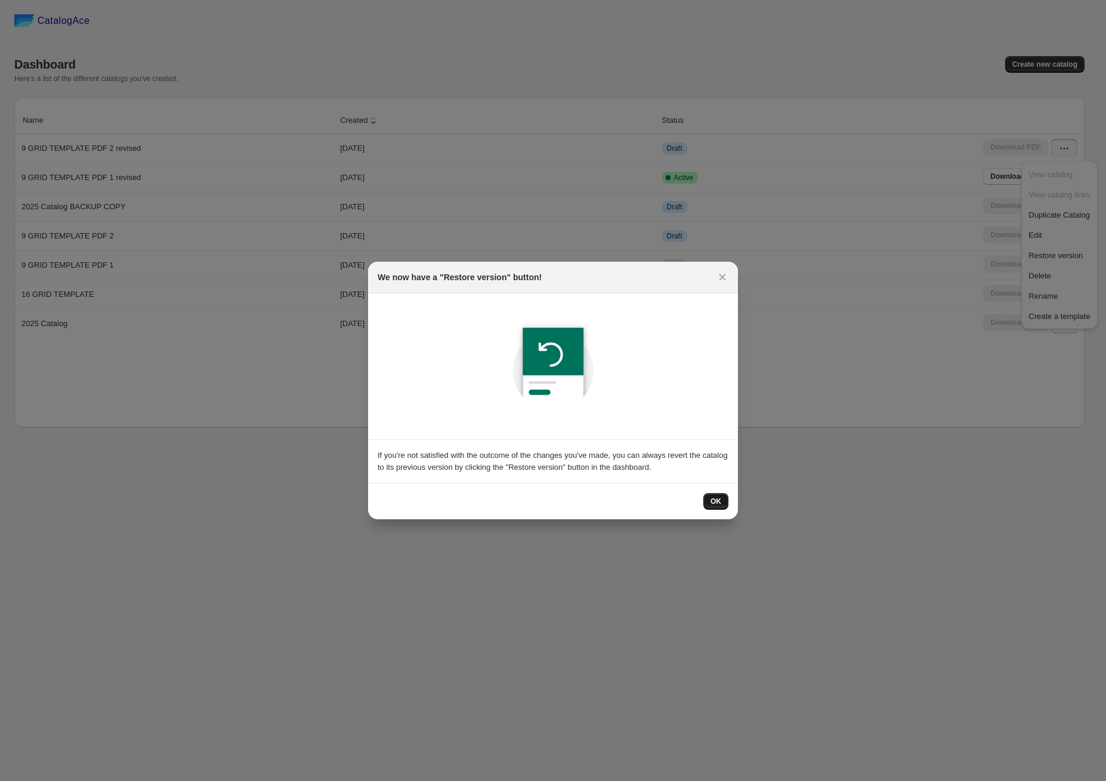
click at [725, 495] on button "OK" at bounding box center [715, 501] width 25 height 17
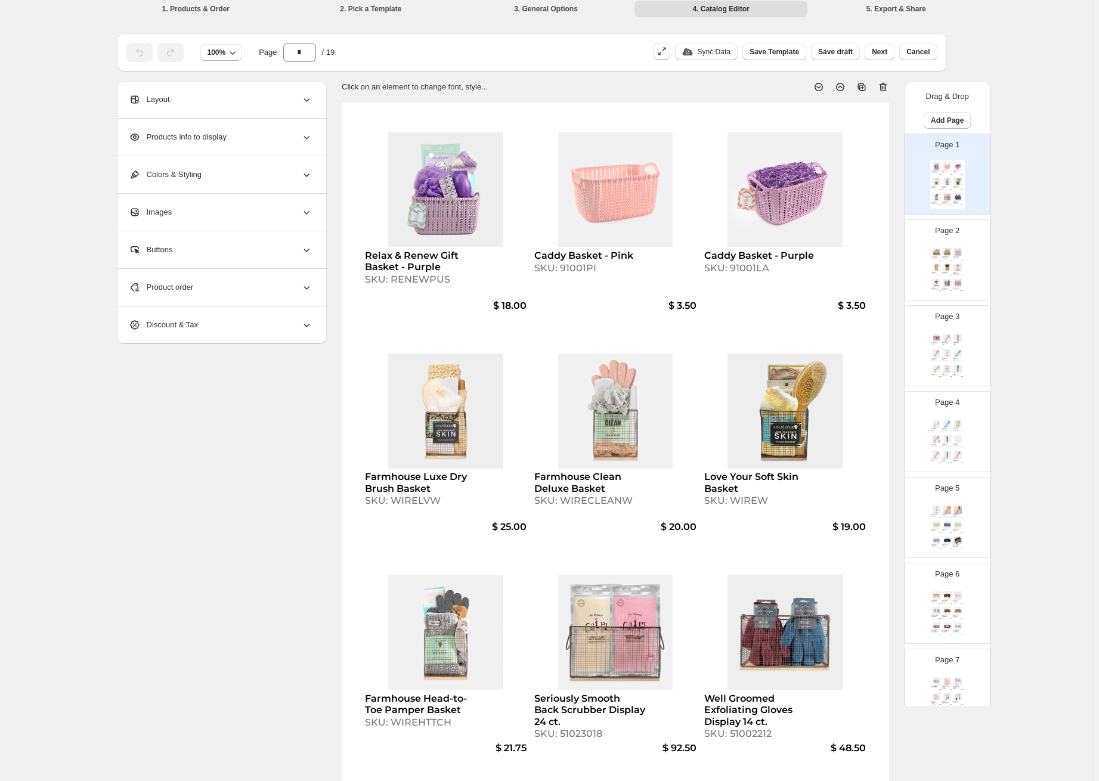
scroll to position [15, 0]
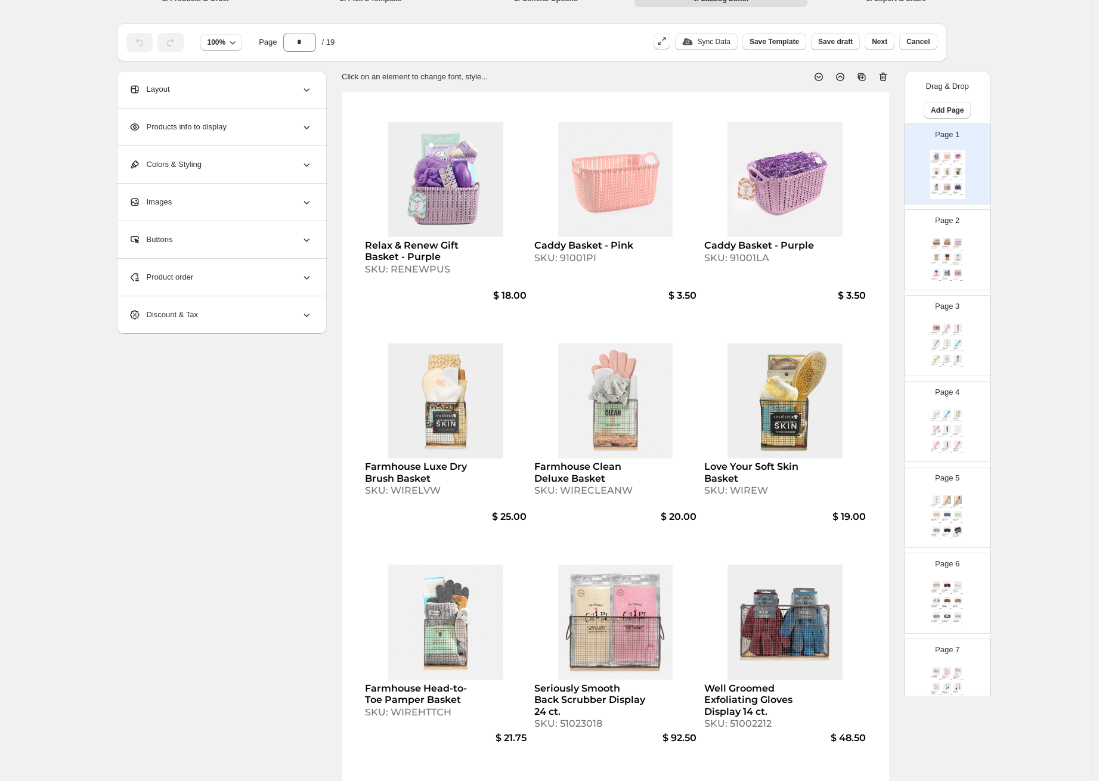
click at [288, 278] on div "Product order" at bounding box center [221, 277] width 184 height 37
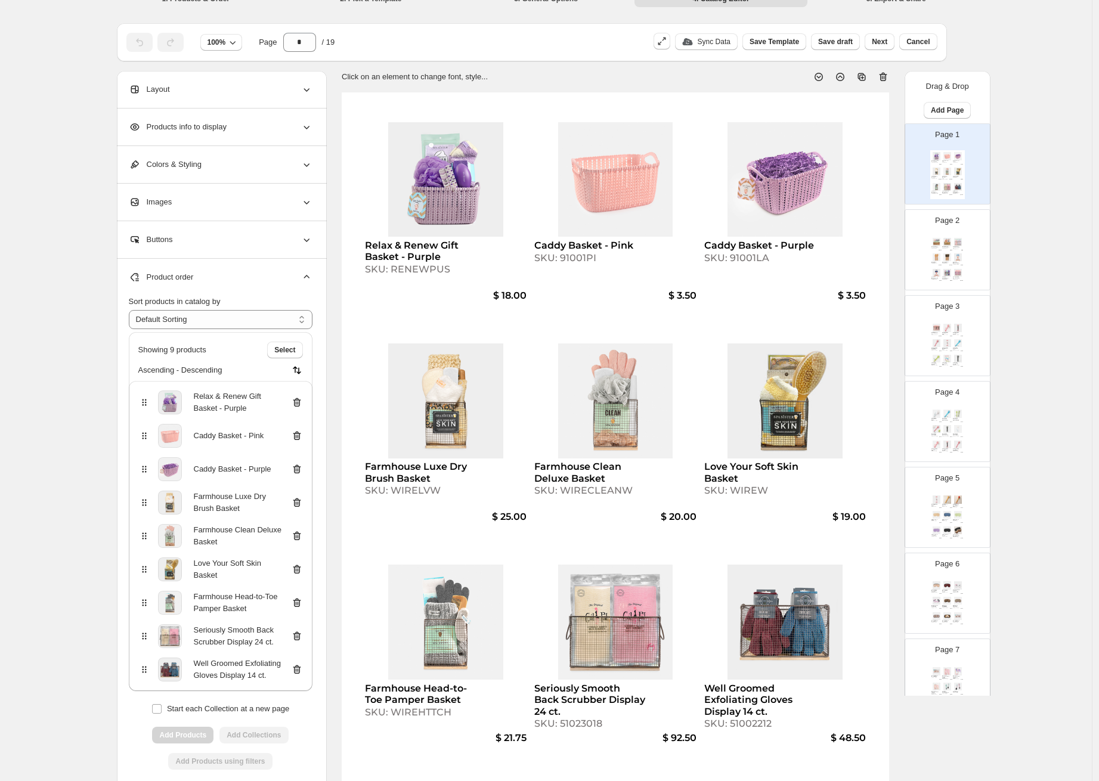
click at [298, 502] on icon at bounding box center [297, 503] width 12 height 12
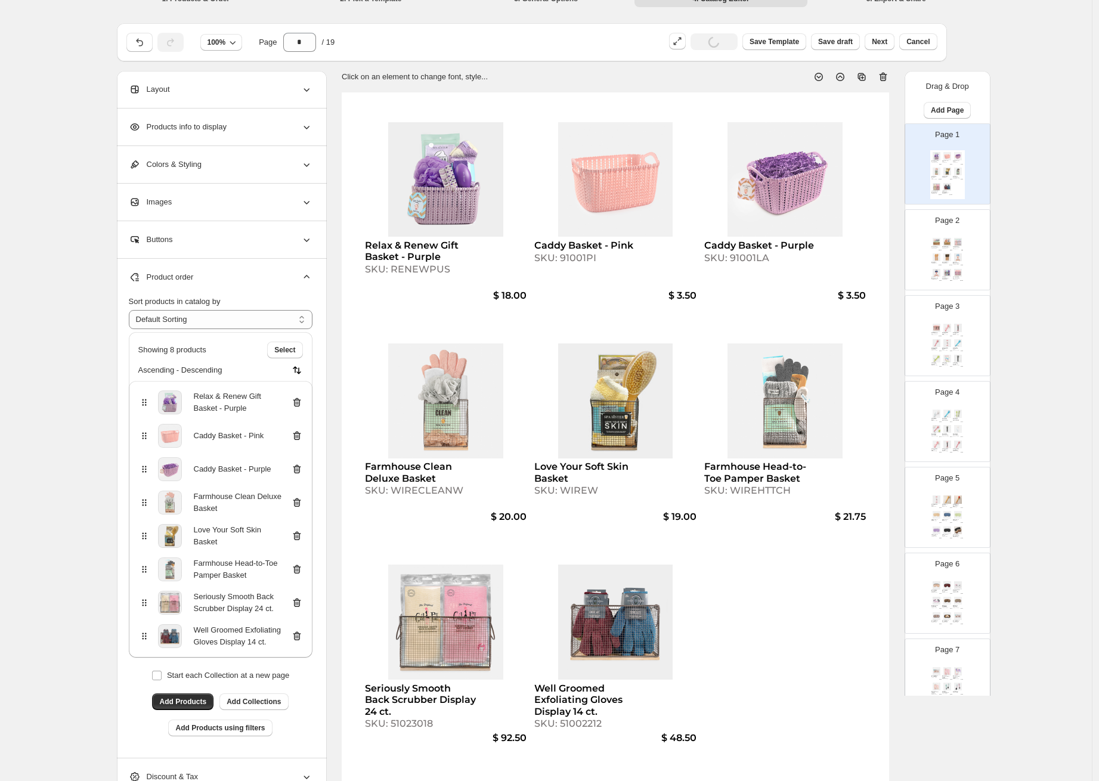
click at [296, 504] on icon at bounding box center [295, 504] width 1 height 4
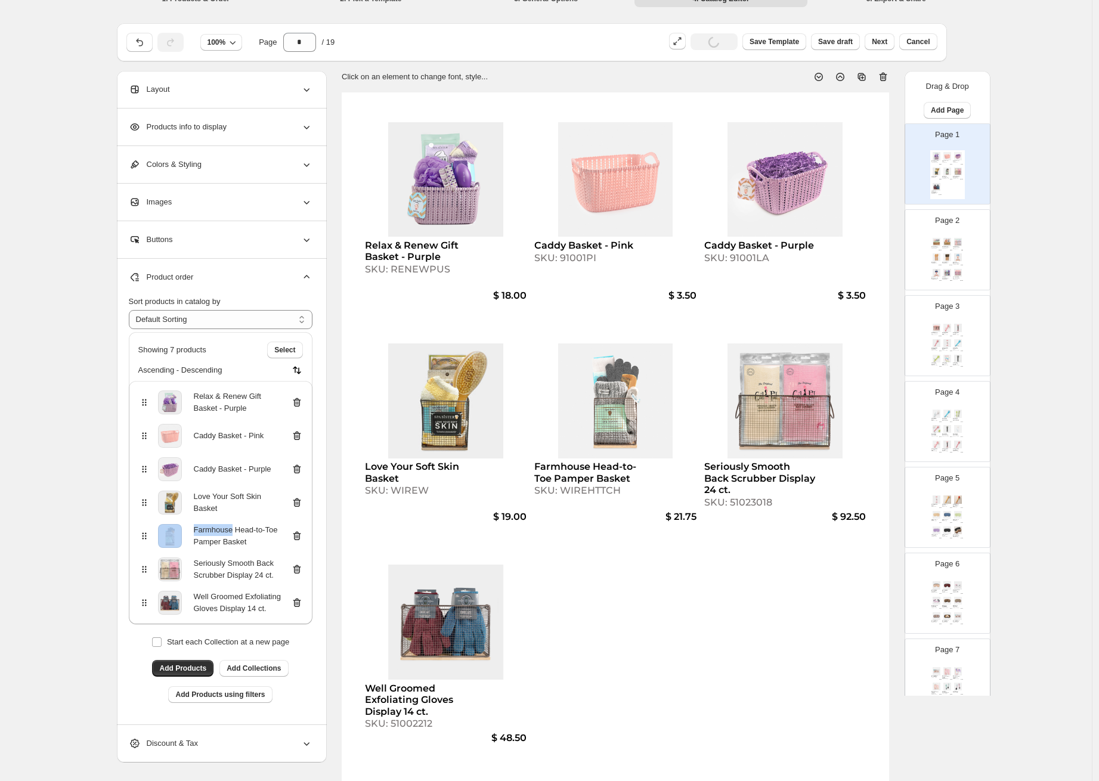
click at [296, 504] on icon at bounding box center [295, 504] width 1 height 4
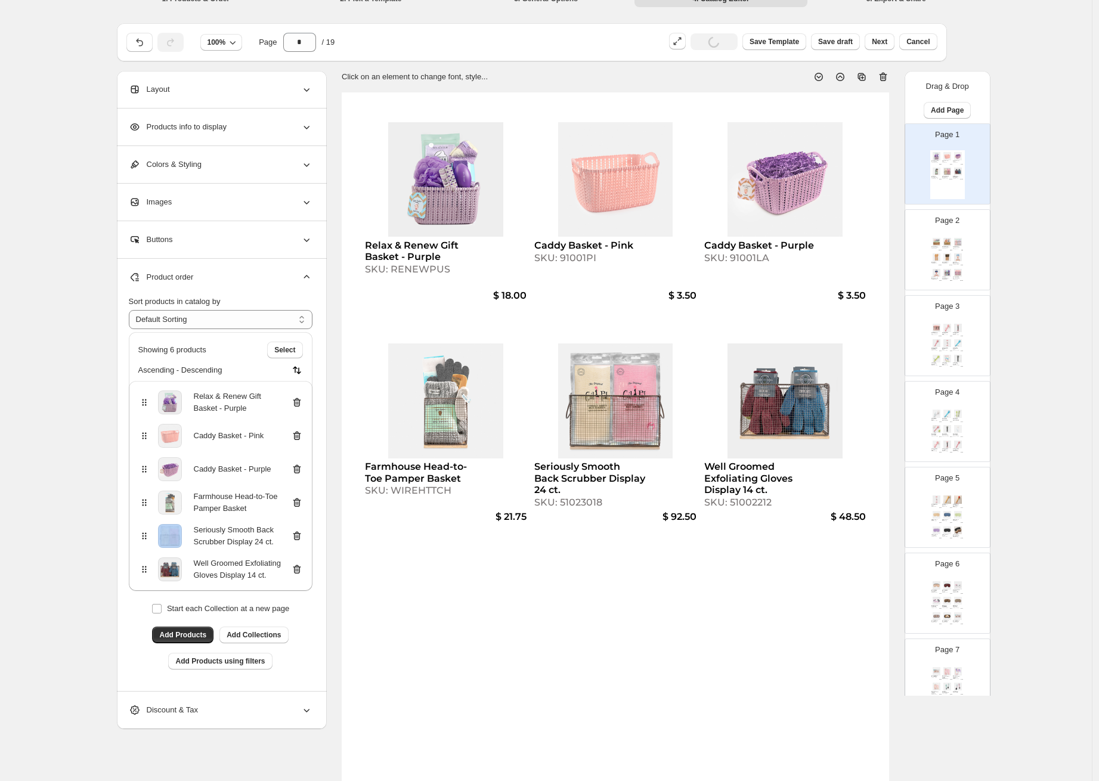
click at [296, 504] on icon at bounding box center [295, 504] width 1 height 4
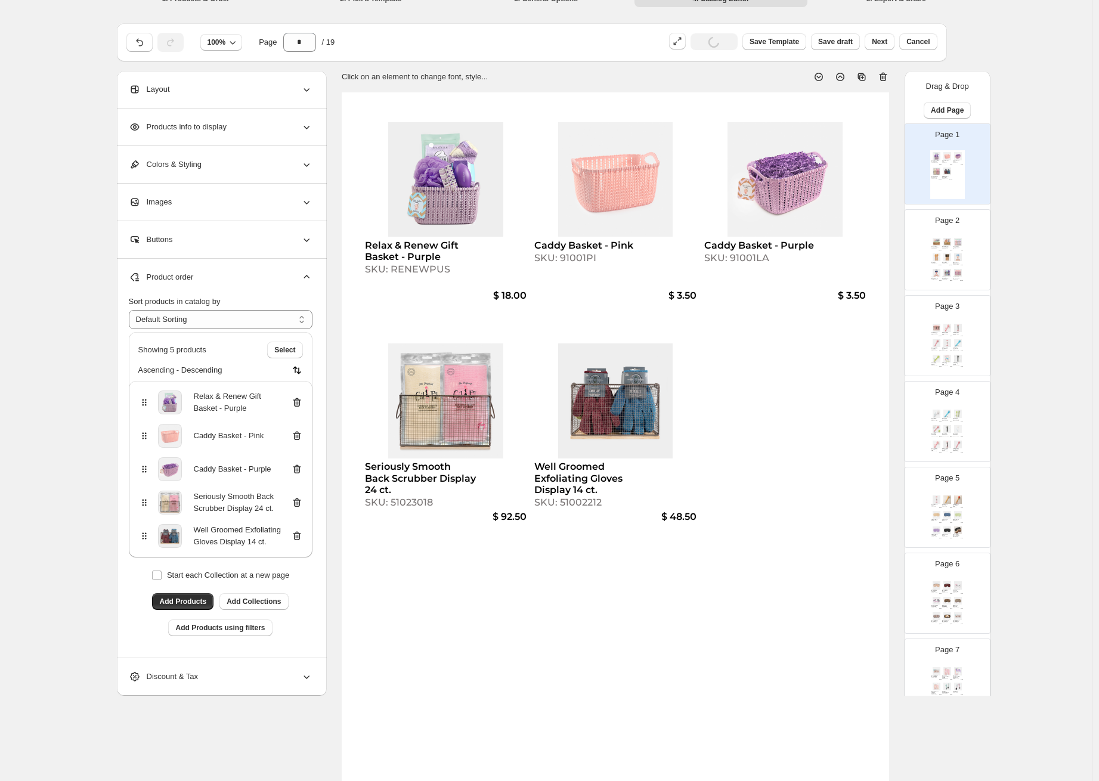
click at [949, 268] on div "Spa Treatment Sock Display 18 ct. SKU: 51085153 $ 102.00 Bouffant Shower Cap Di…" at bounding box center [947, 260] width 35 height 49
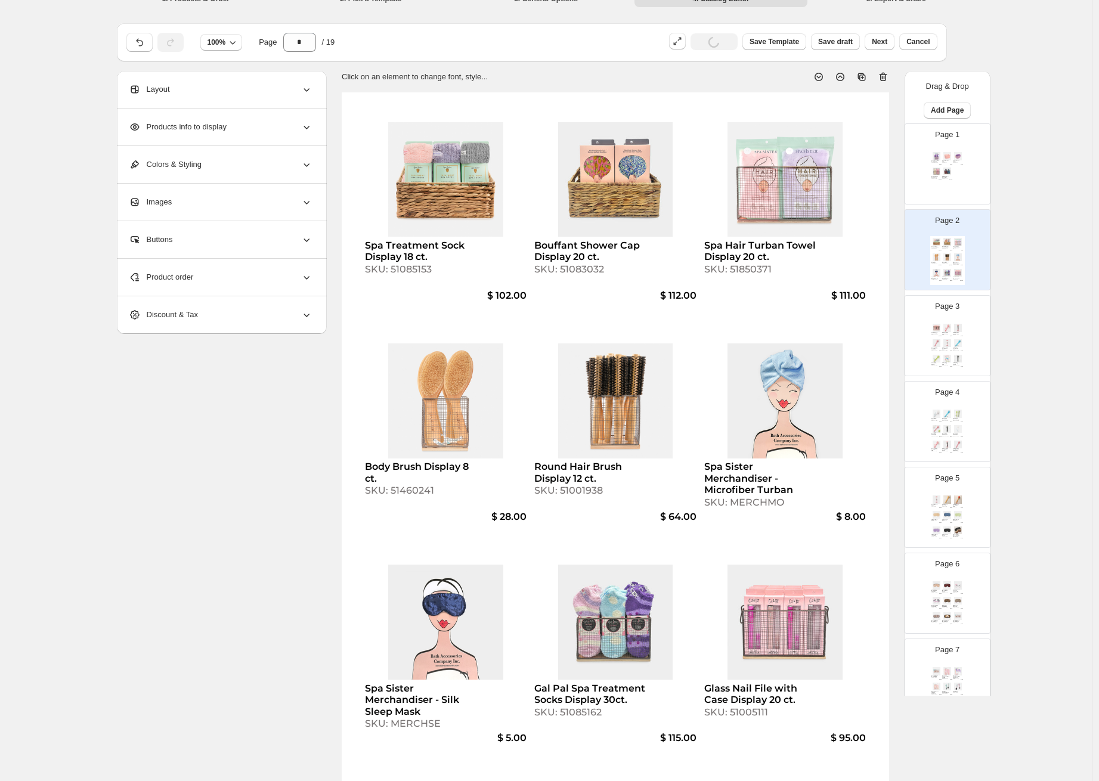
scroll to position [0, 0]
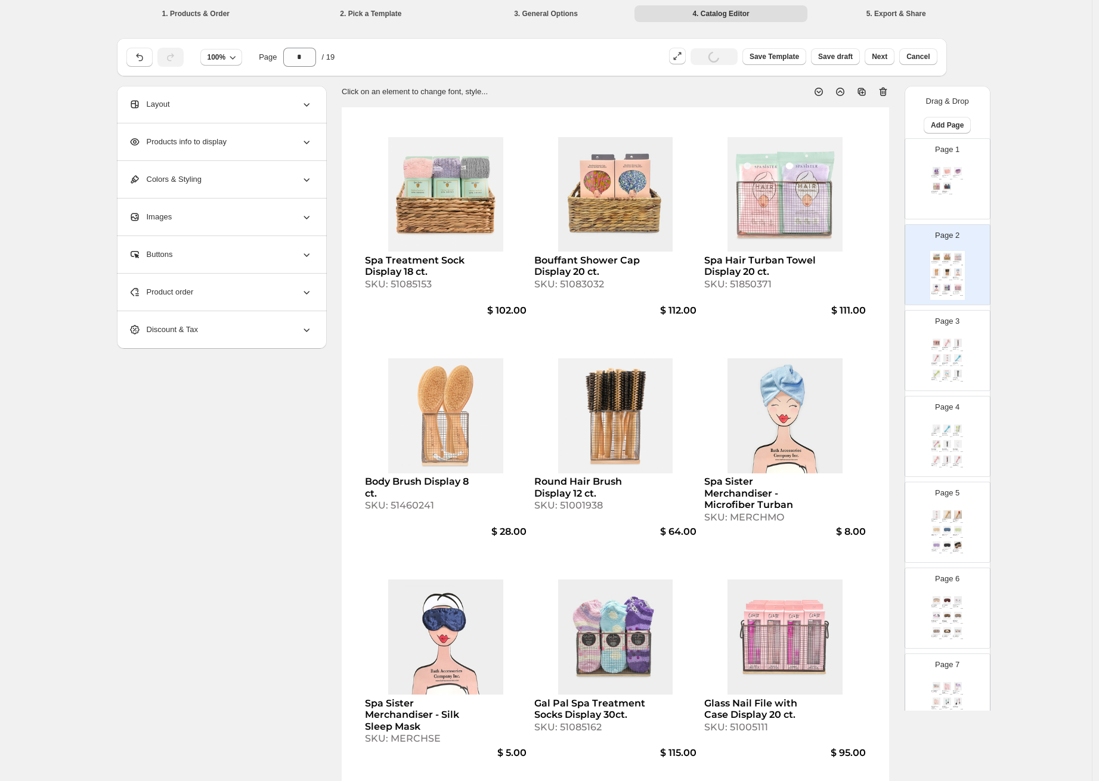
click at [951, 183] on div "Relax & Renew Gift Basket - Purple SKU: RENEWPUS $ 18.00 Caddy Basket - Pink SK…" at bounding box center [947, 189] width 35 height 49
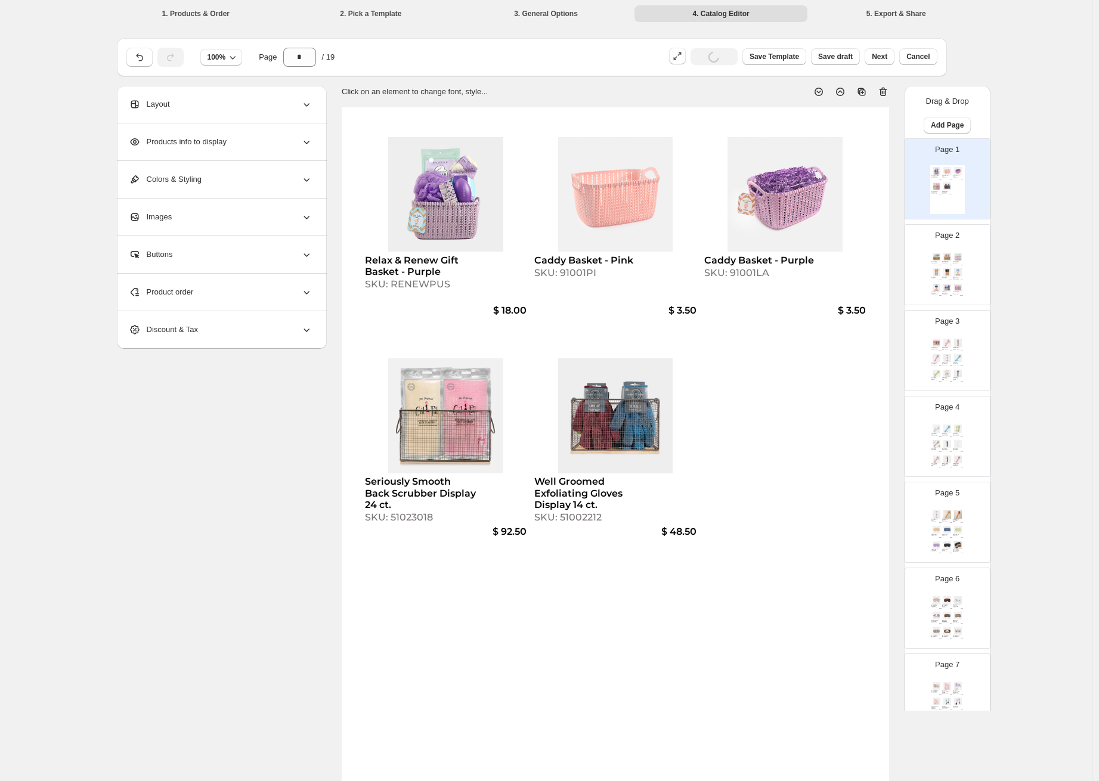
click at [954, 255] on img at bounding box center [958, 257] width 10 height 8
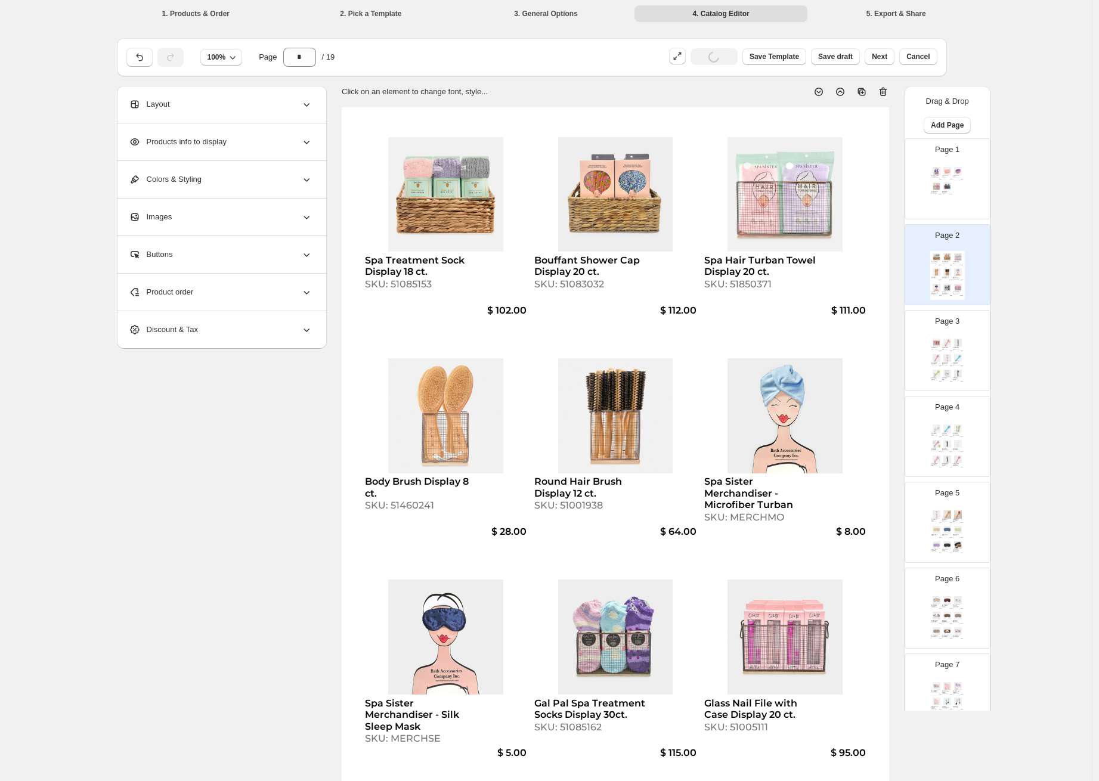
click at [942, 183] on img at bounding box center [947, 186] width 10 height 8
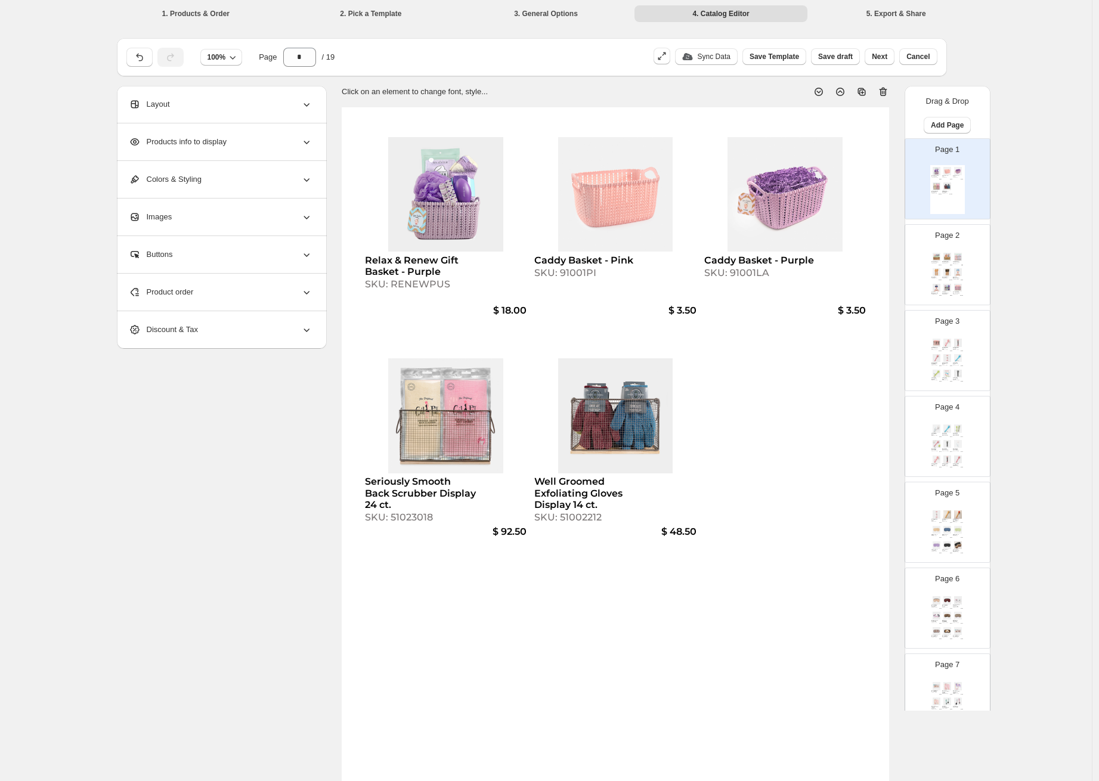
click at [213, 296] on div "Product order" at bounding box center [221, 292] width 184 height 37
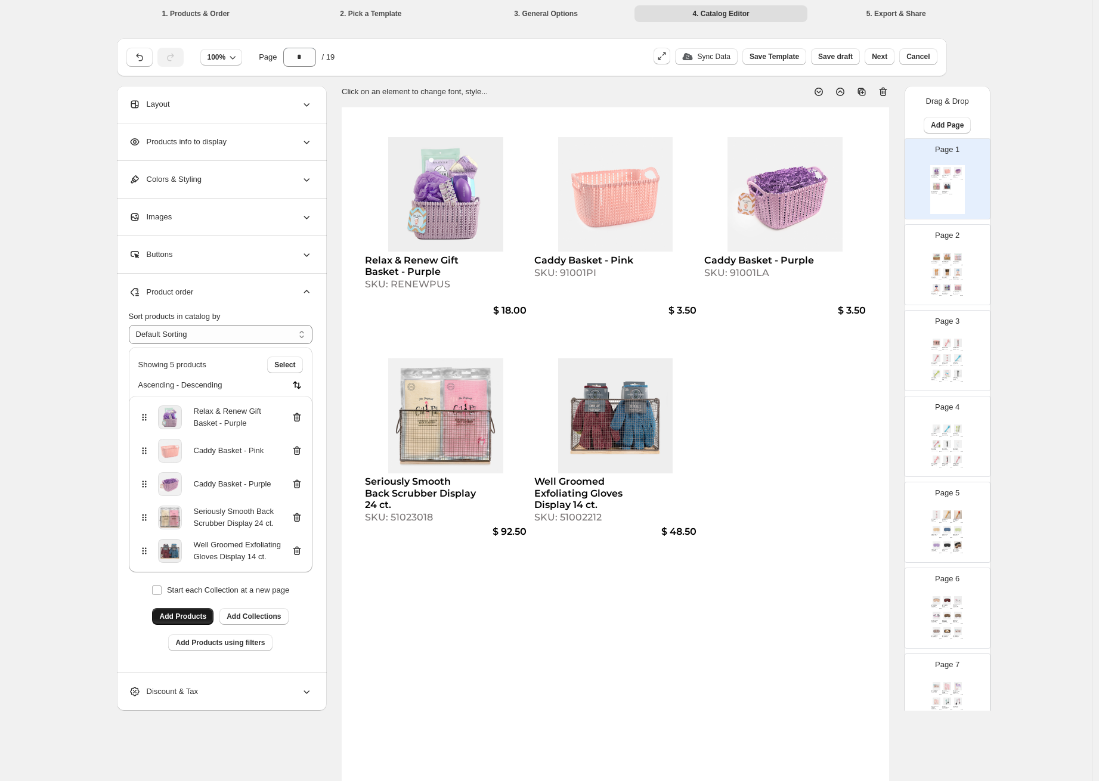
click at [200, 625] on button "Add Products" at bounding box center [182, 616] width 61 height 17
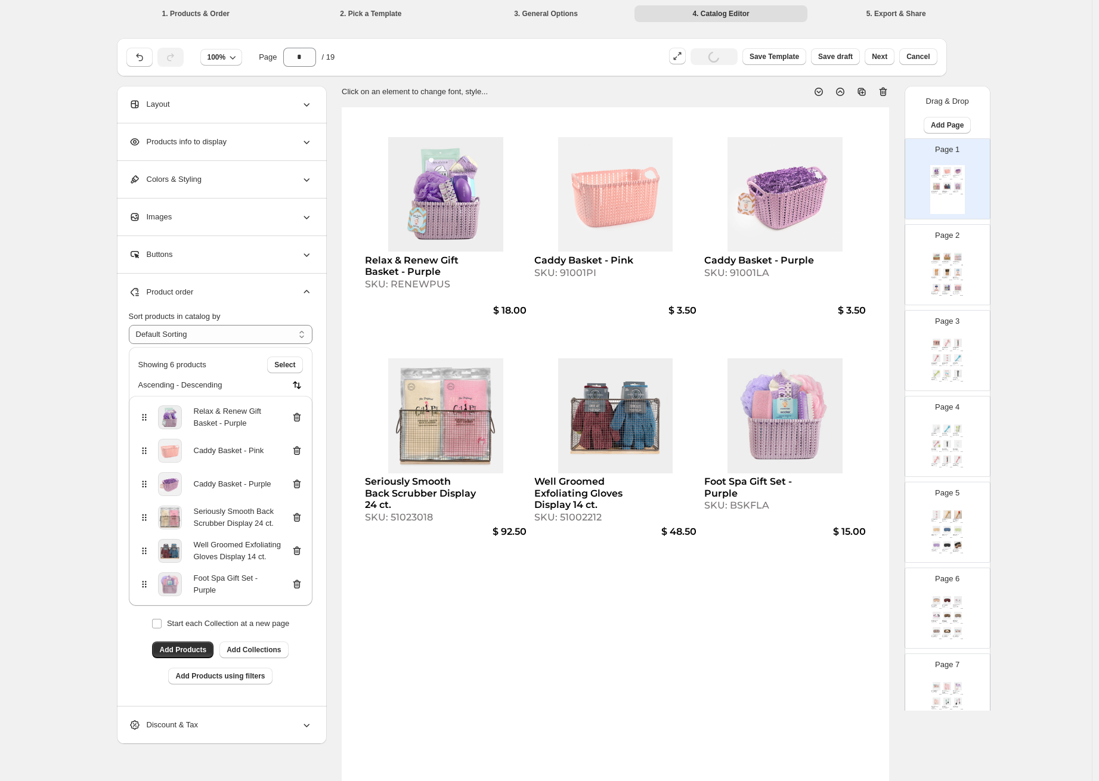
scroll to position [2, 0]
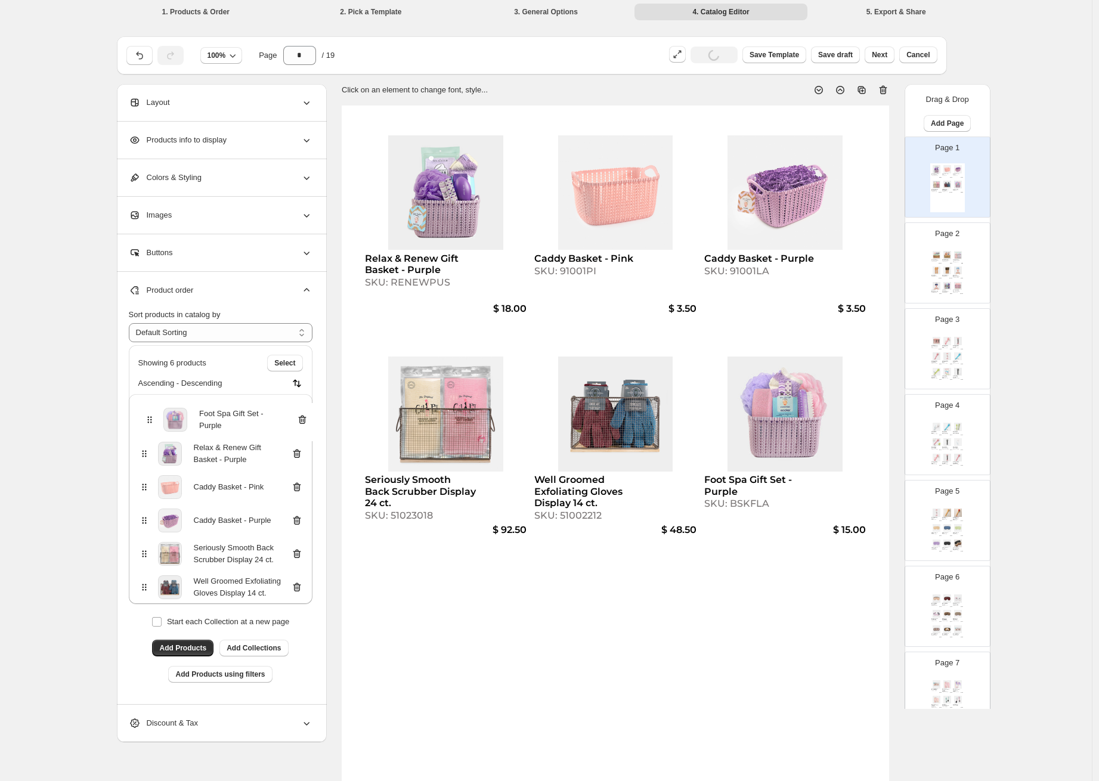
drag, startPoint x: 144, startPoint y: 601, endPoint x: 147, endPoint y: 417, distance: 183.1
click at [147, 417] on div "Relax & Renew Gift Basket - Purple Caddy Basket - Pink Caddy Basket - Purple Se…" at bounding box center [221, 499] width 184 height 210
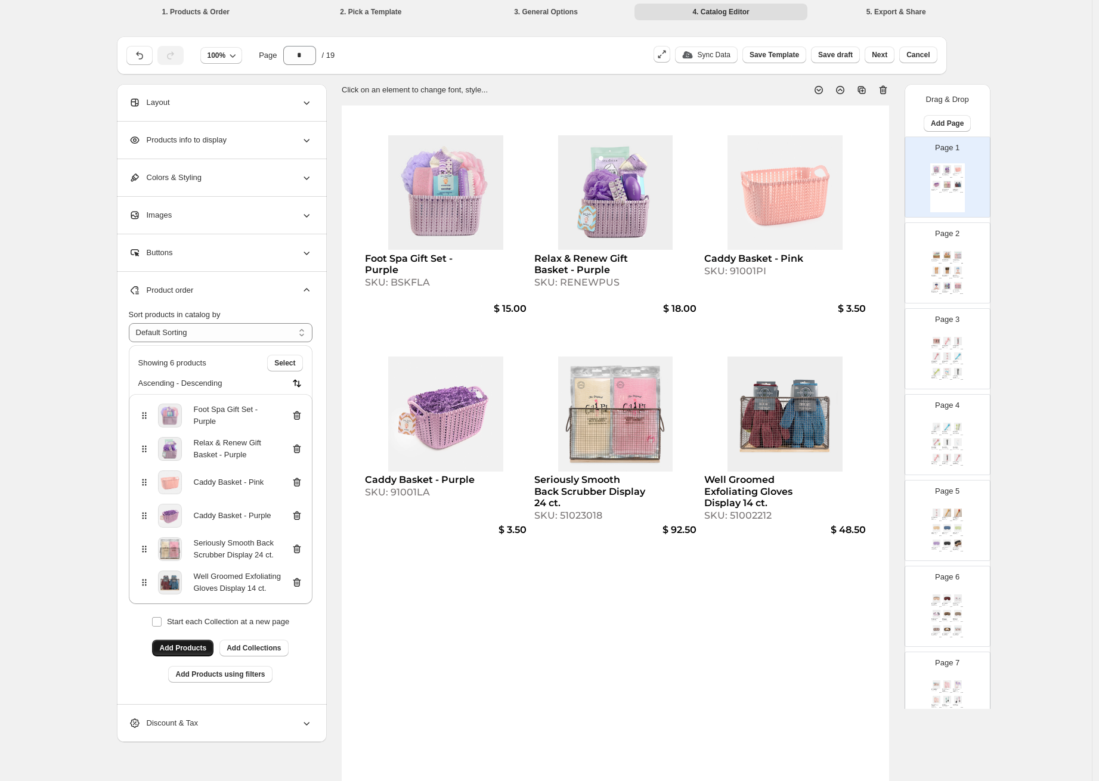
click at [176, 653] on span "Add Products" at bounding box center [182, 648] width 47 height 10
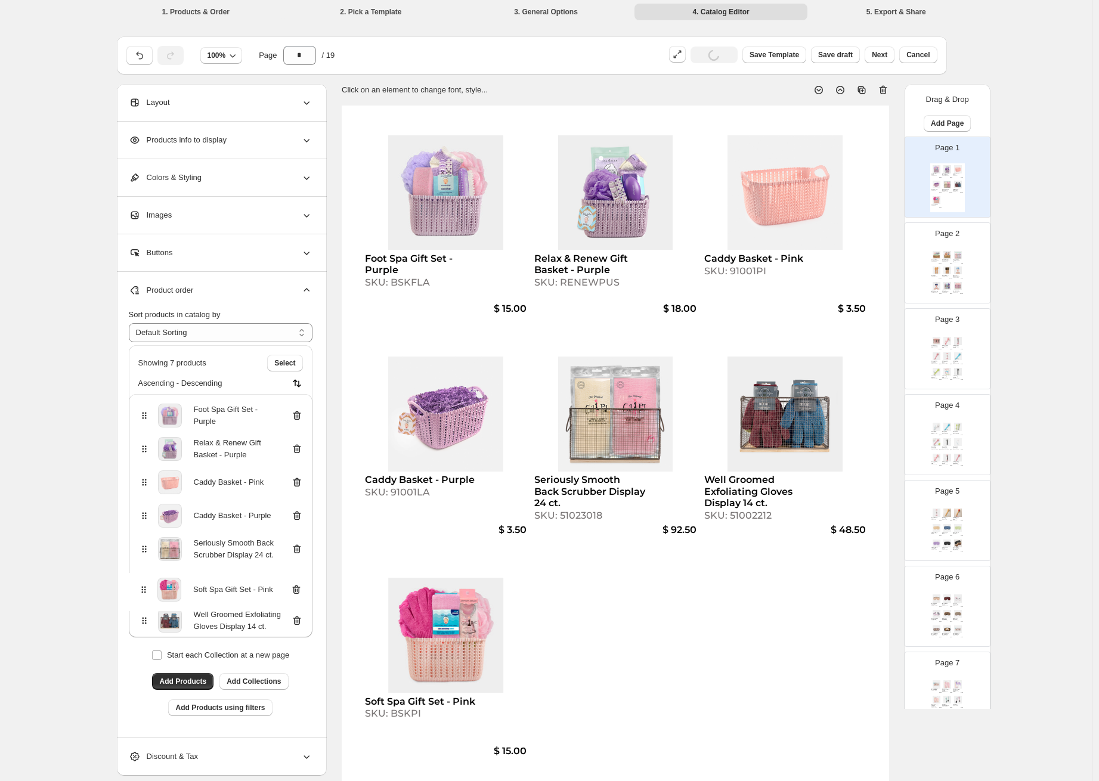
scroll to position [5, 0]
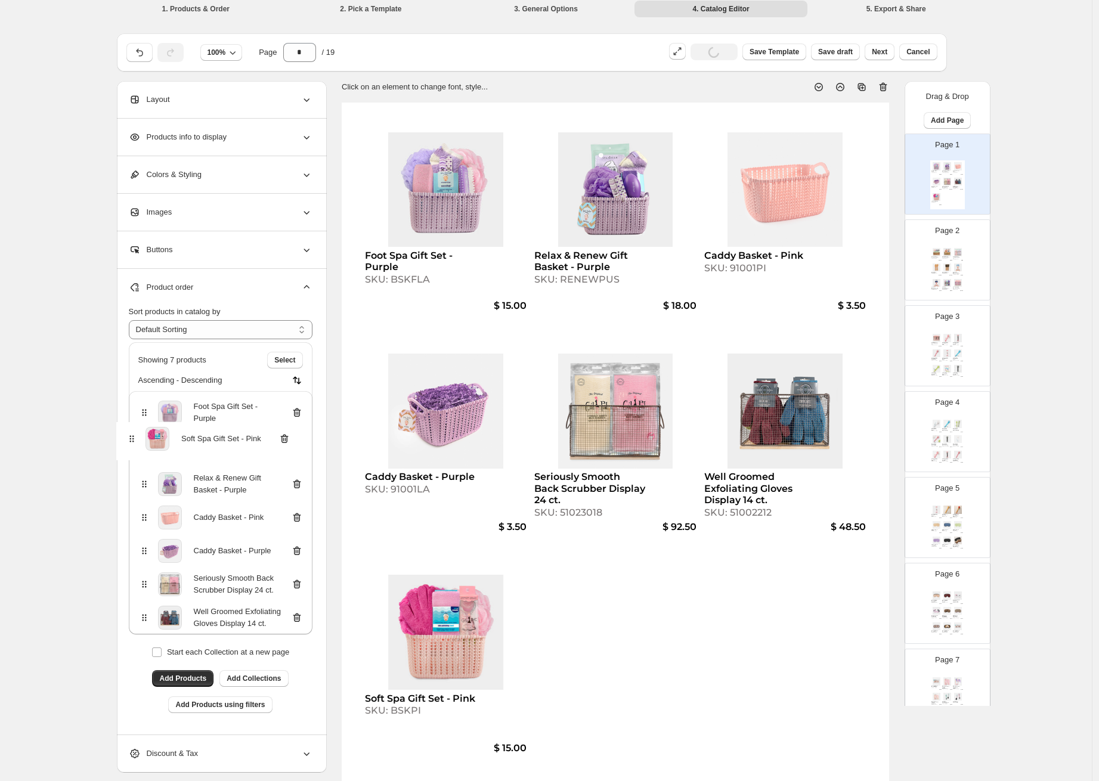
drag, startPoint x: 146, startPoint y: 630, endPoint x: 130, endPoint y: 436, distance: 194.5
click at [130, 436] on div "**********" at bounding box center [222, 502] width 210 height 466
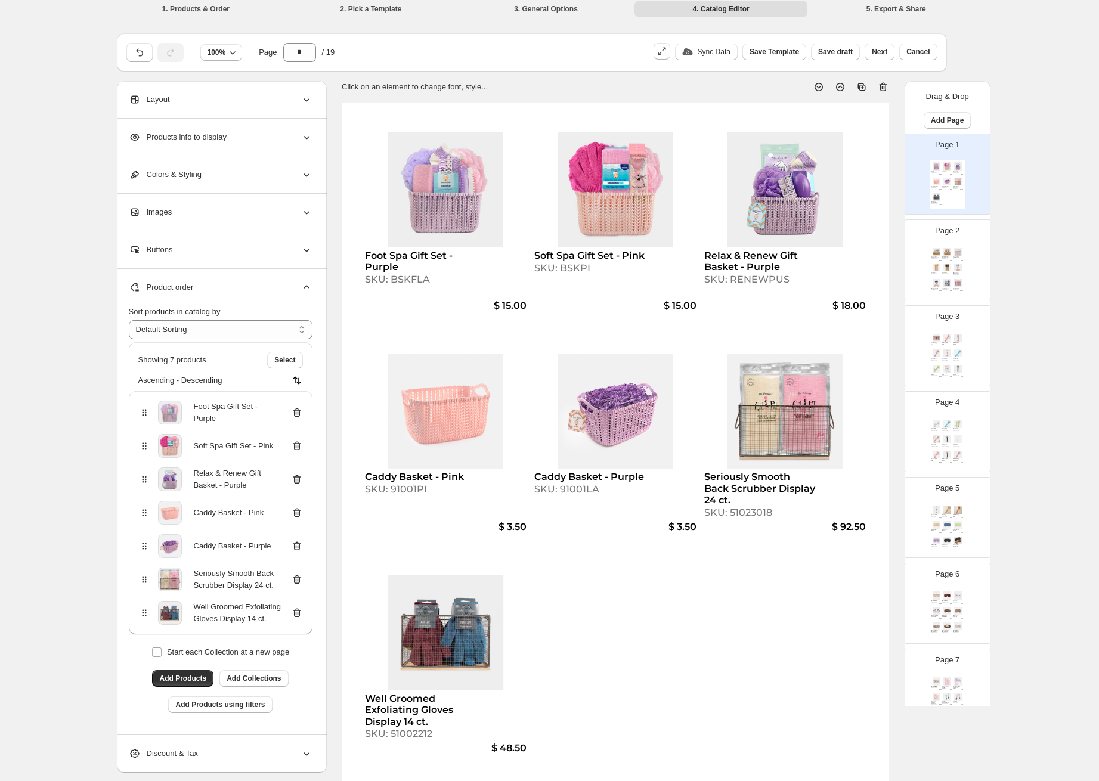
click at [955, 186] on div "Seriously Smooth Back Scrubber Display 24 ct." at bounding box center [956, 187] width 7 height 2
click at [946, 249] on img at bounding box center [947, 252] width 10 height 8
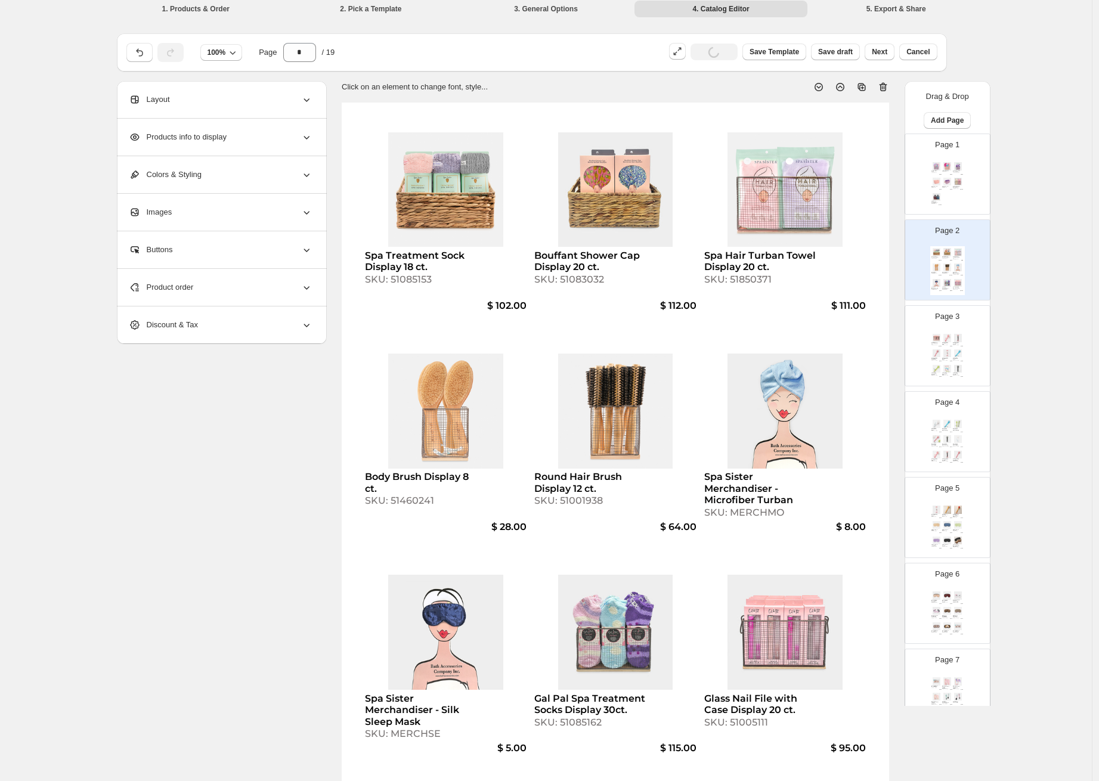
click at [948, 182] on img at bounding box center [947, 182] width 10 height 8
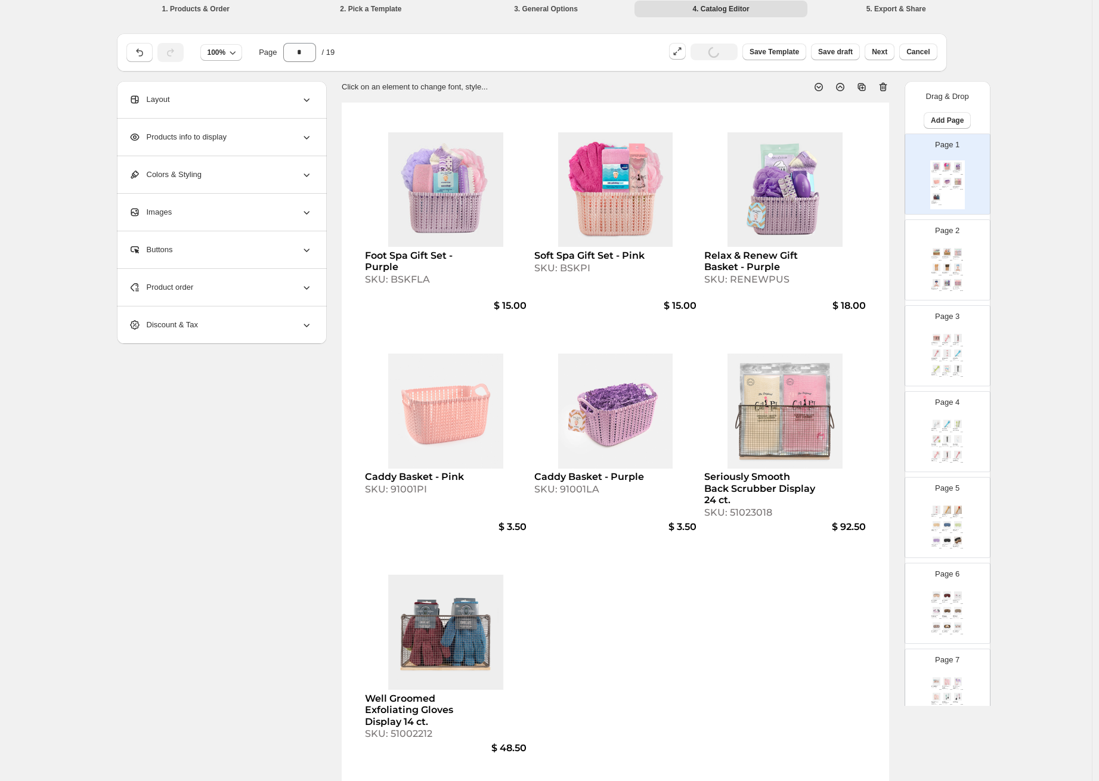
click at [923, 191] on div "Page 1 Foot Spa Gift Set - Purple SKU: BSKFLA $ 15.00 Soft Spa Gift Set - Pink …" at bounding box center [942, 169] width 75 height 80
click at [963, 301] on div "Page 3 Exfoliating Face Brush Display 15 ct. SKU: 51004512 $ 55.00 Gal Pal Exfo…" at bounding box center [942, 341] width 75 height 80
type input "*"
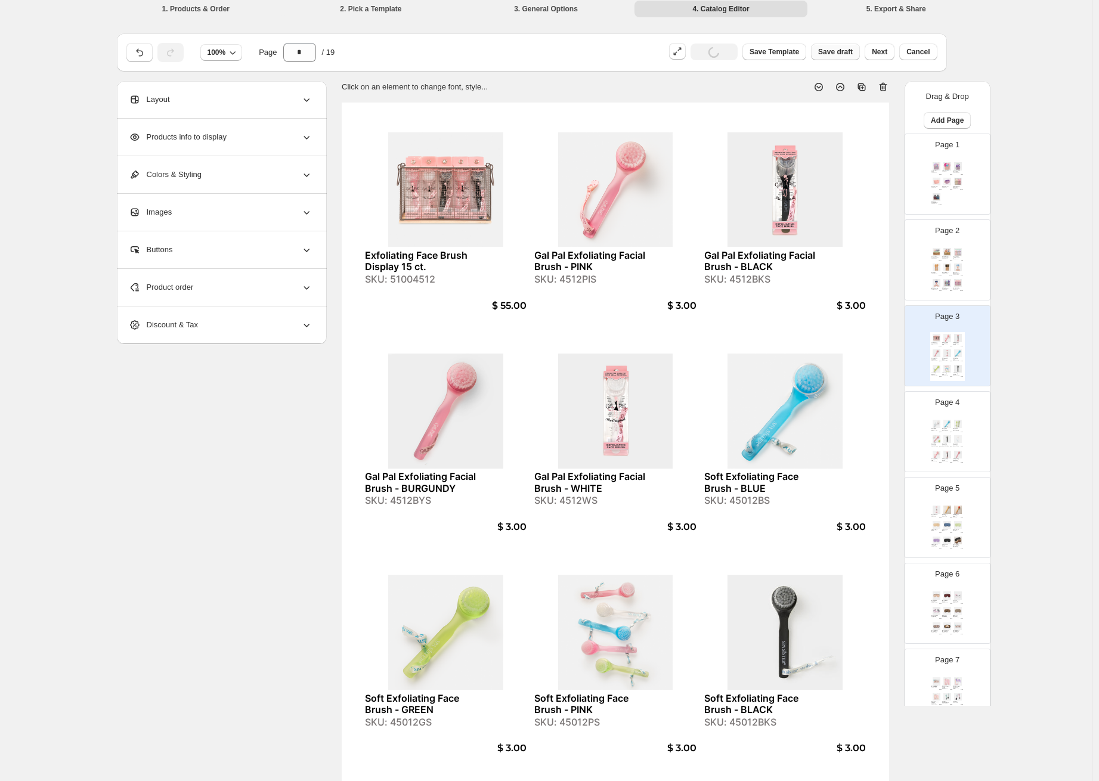
click at [847, 48] on span "Save draft" at bounding box center [835, 52] width 35 height 10
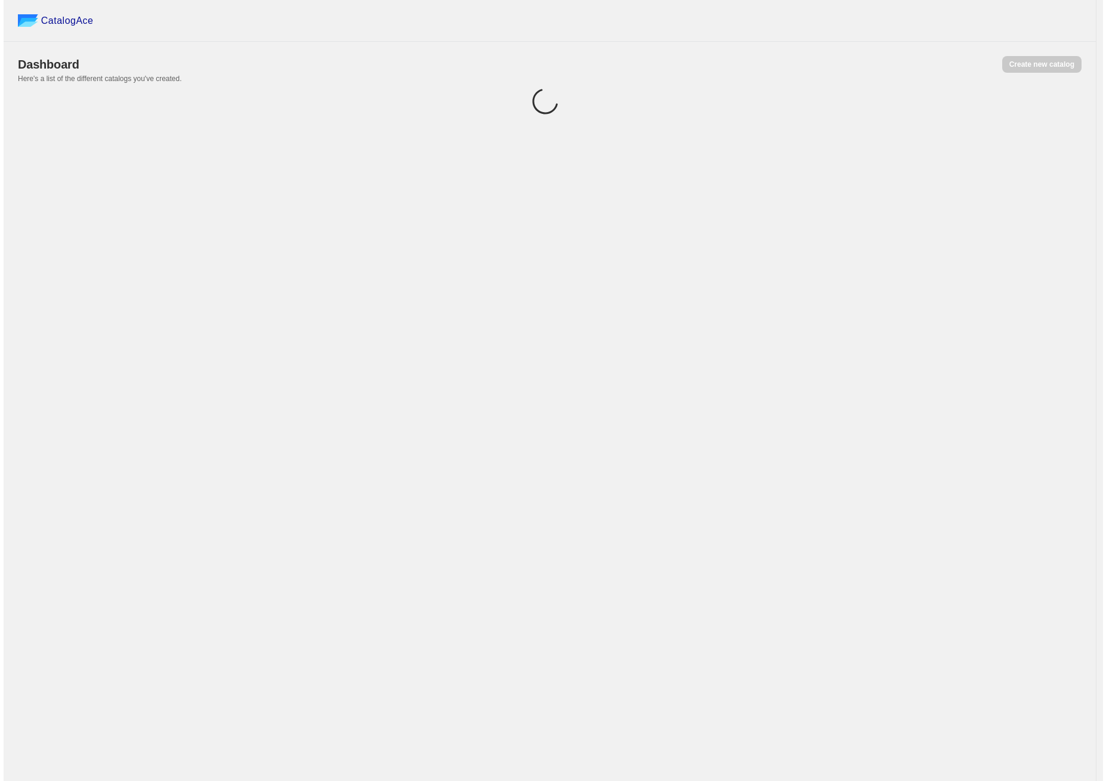
scroll to position [0, 0]
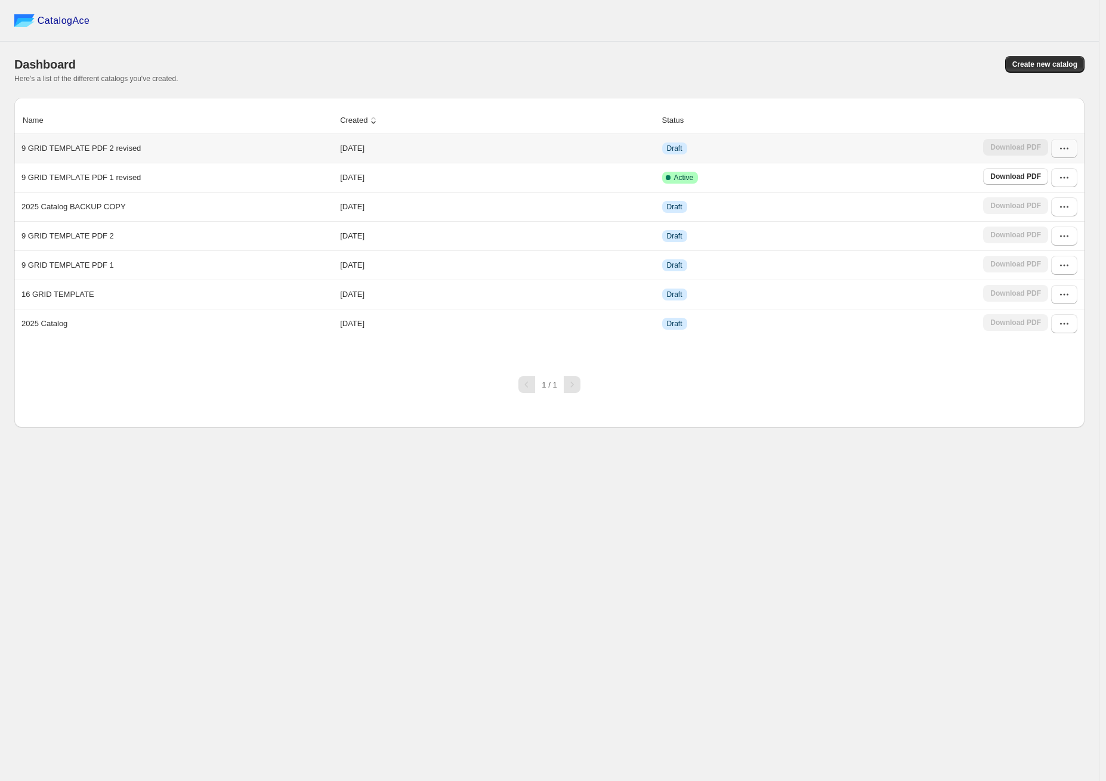
click at [1073, 151] on button "button" at bounding box center [1064, 148] width 26 height 19
click at [1038, 236] on span "Edit" at bounding box center [1034, 235] width 13 height 9
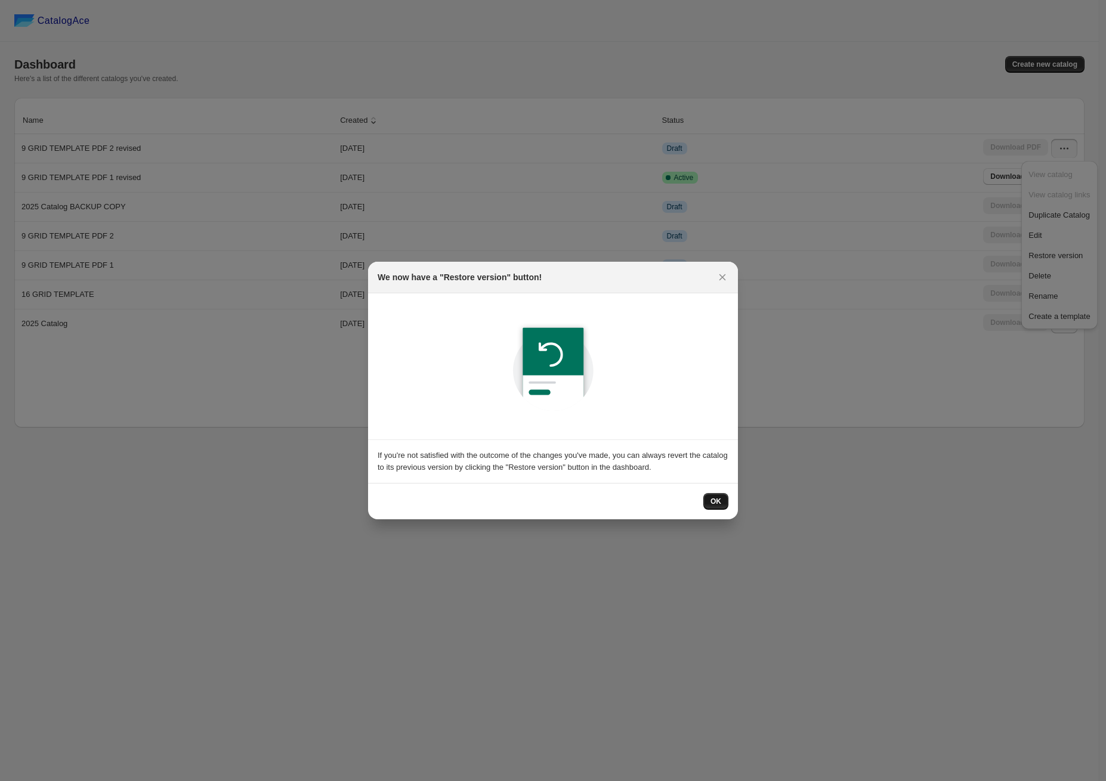
click at [719, 505] on span "OK" at bounding box center [715, 502] width 11 height 10
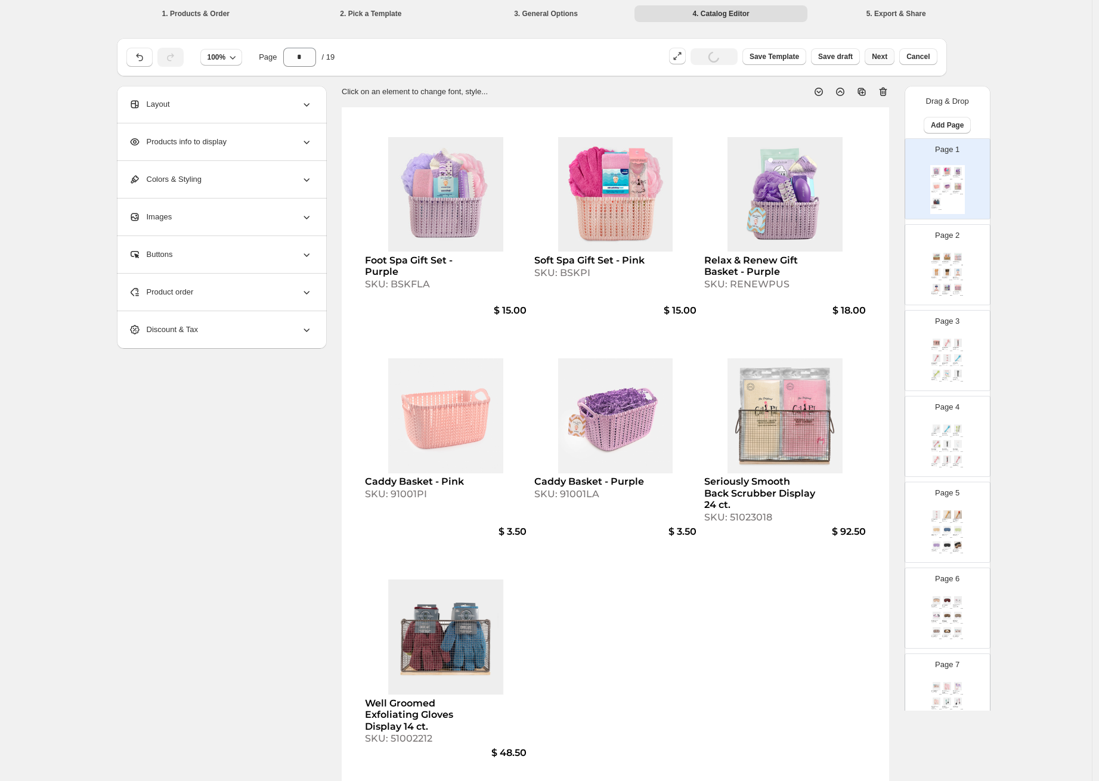
click at [884, 63] on button "Next" at bounding box center [880, 56] width 30 height 17
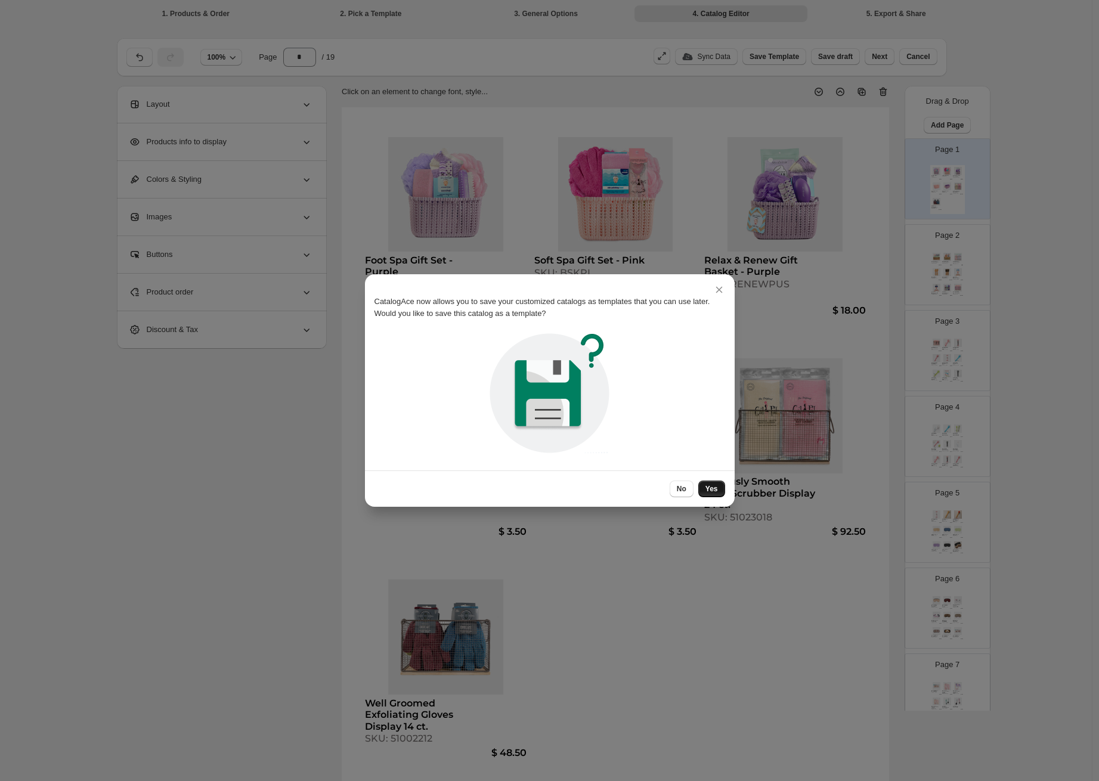
click at [703, 489] on button "Yes" at bounding box center [711, 489] width 27 height 17
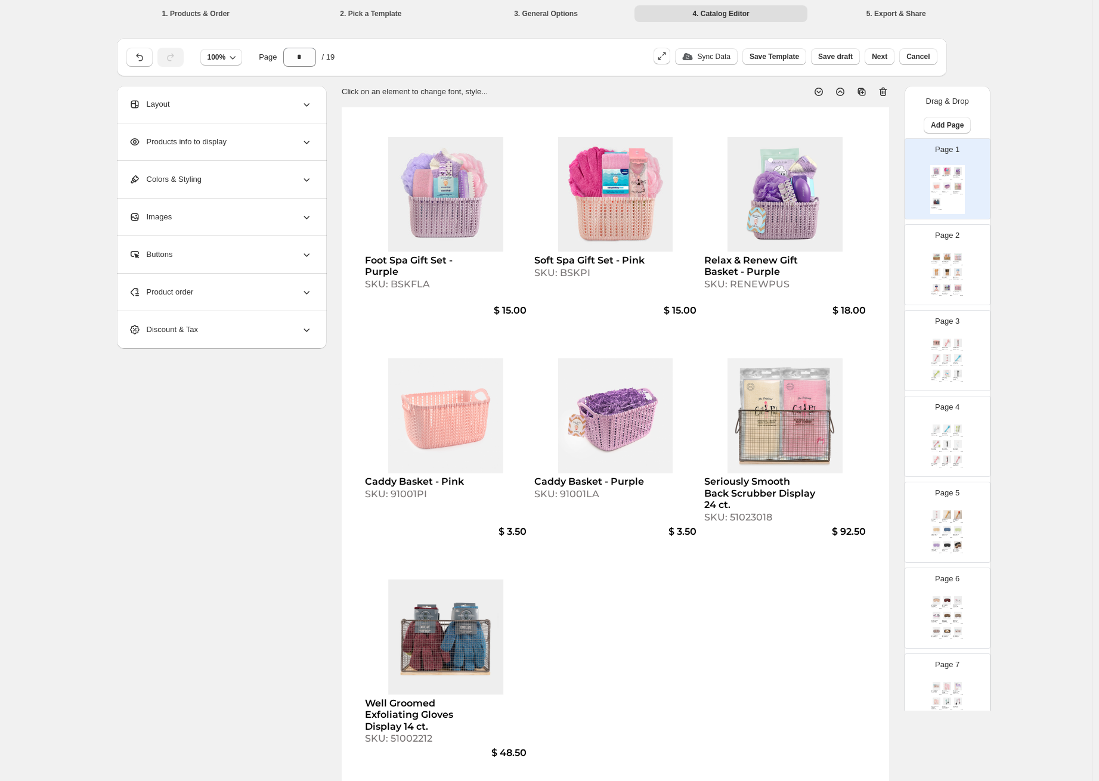
click at [872, 55] on button "Next" at bounding box center [880, 56] width 30 height 17
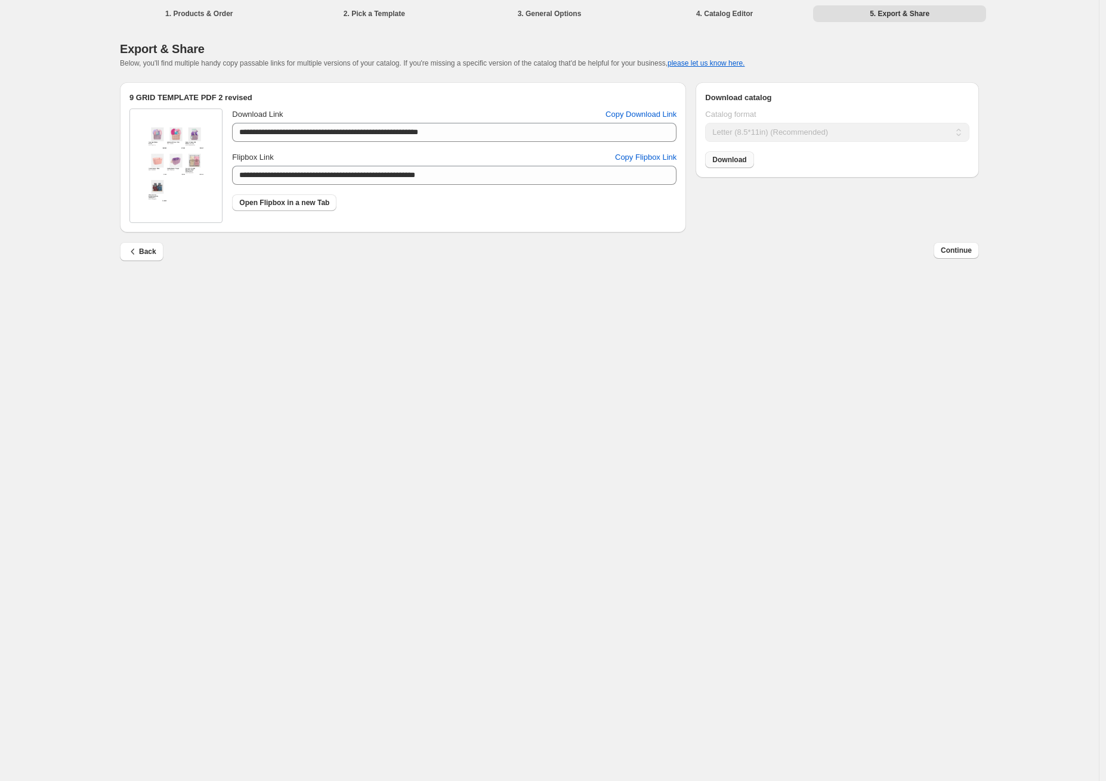
click at [741, 161] on span "Download" at bounding box center [729, 160] width 34 height 10
click at [914, 672] on div "**********" at bounding box center [549, 390] width 1098 height 781
click at [753, 379] on div "**********" at bounding box center [549, 390] width 1098 height 781
